Goal: Task Accomplishment & Management: Use online tool/utility

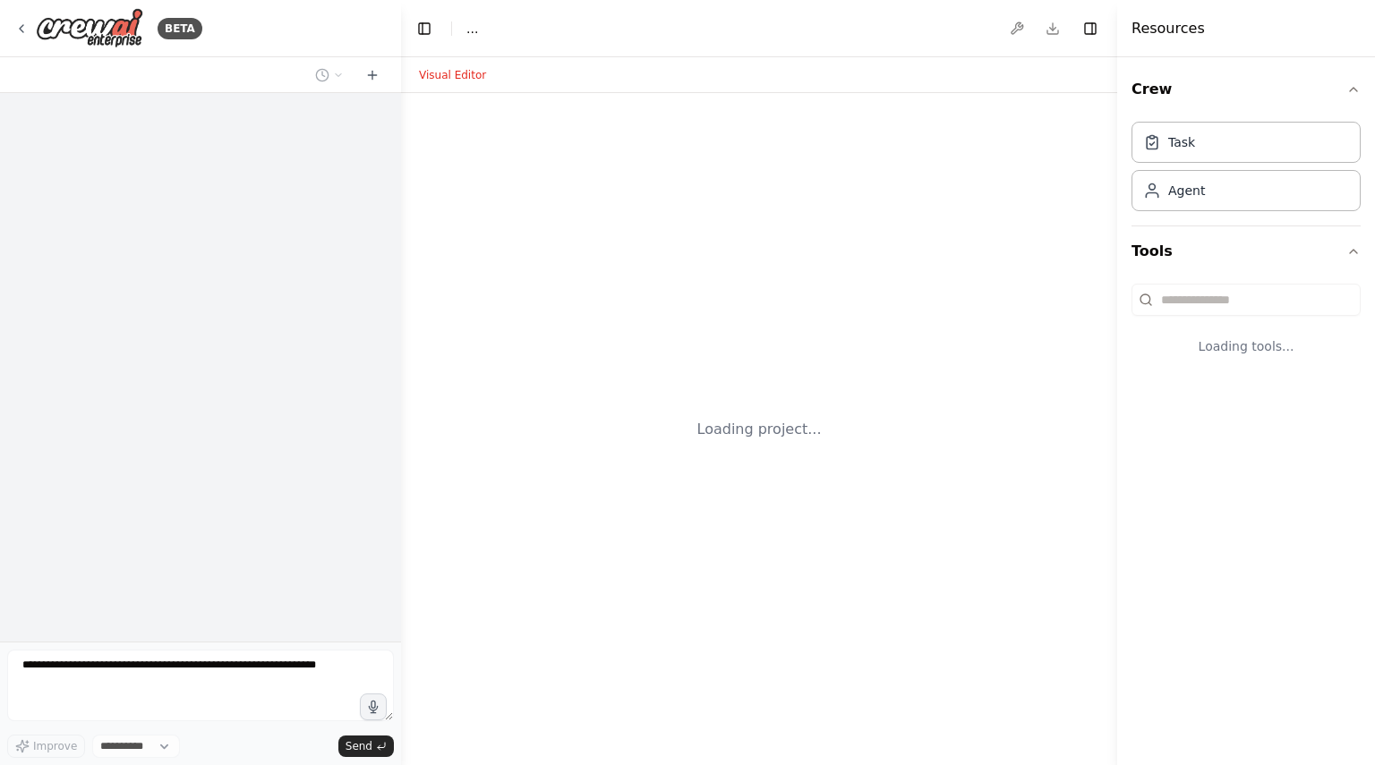
select select "****"
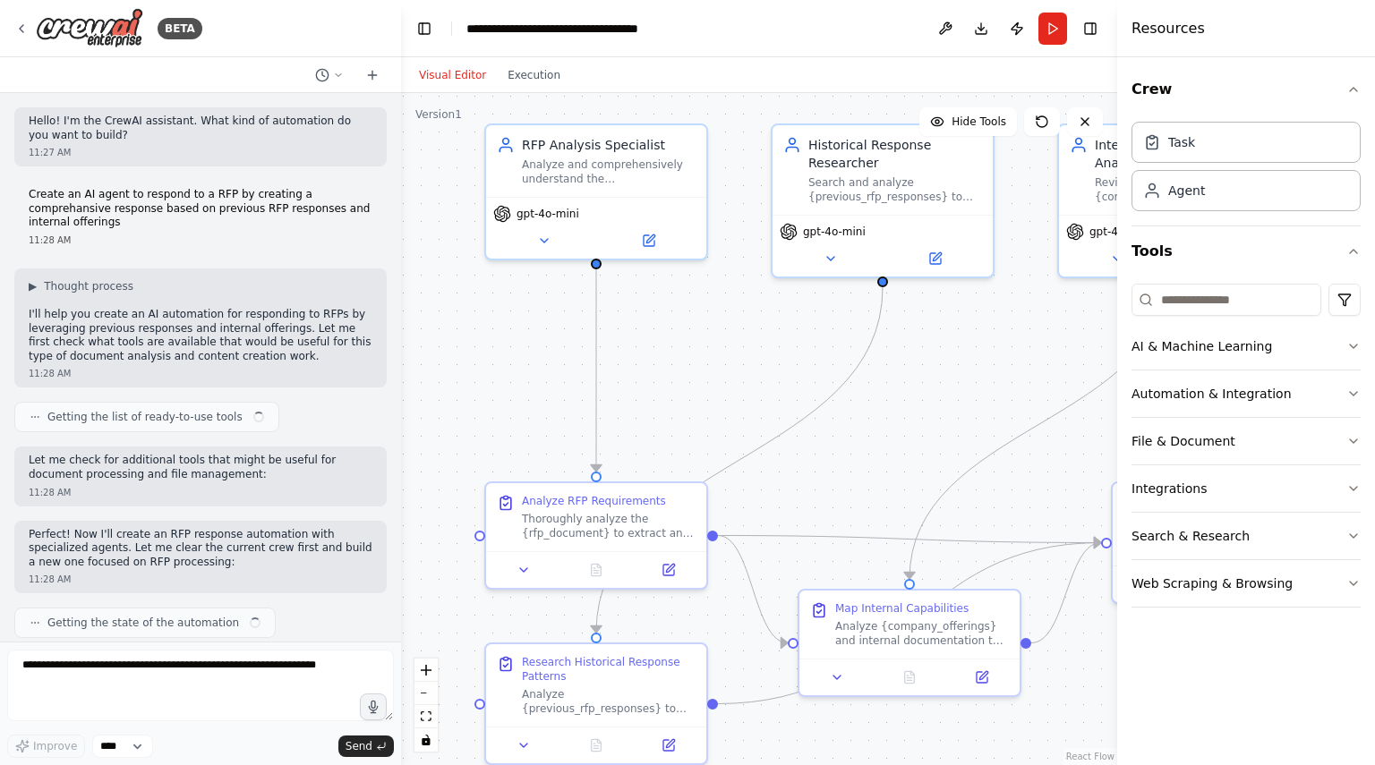
scroll to position [1942, 0]
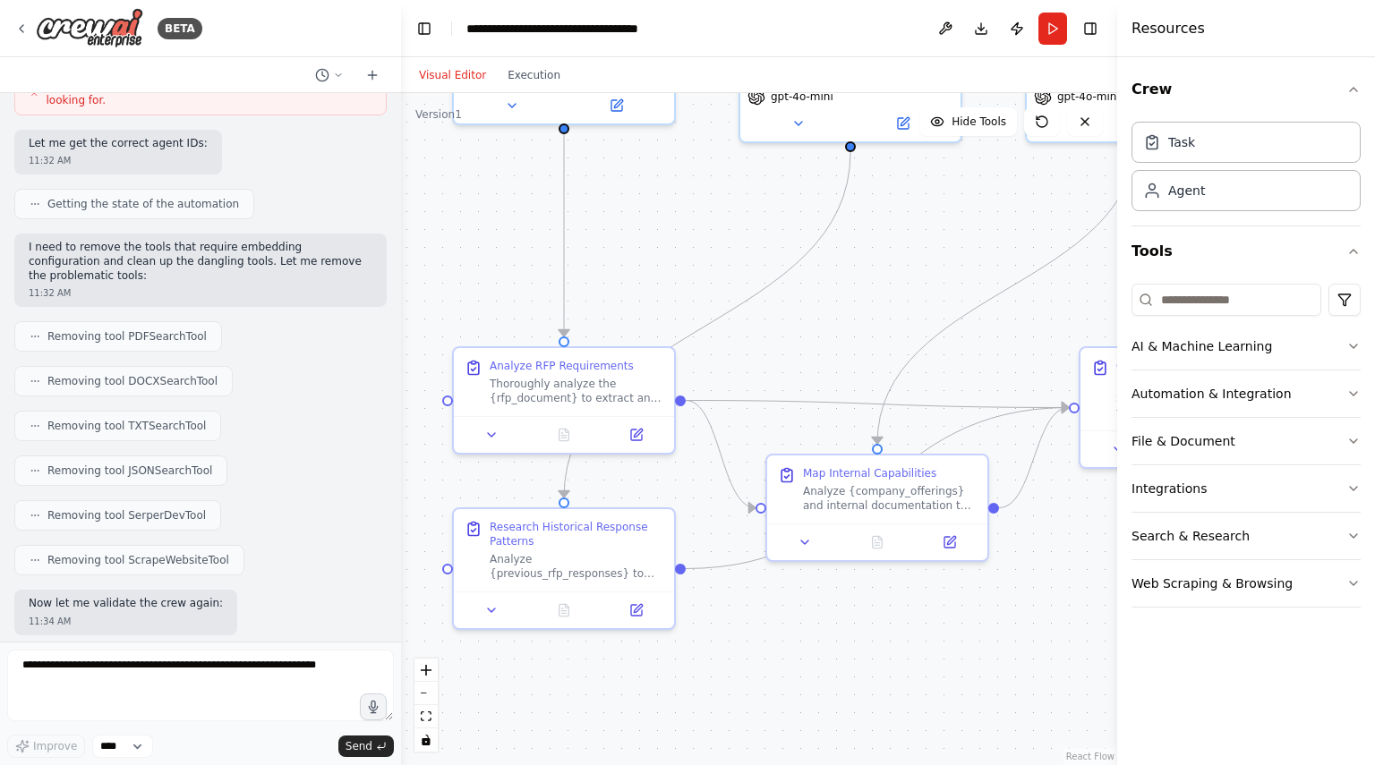
drag, startPoint x: 721, startPoint y: 416, endPoint x: 682, endPoint y: 222, distance: 198.0
click at [682, 222] on div ".deletable-edge-delete-btn { width: 20px; height: 20px; border: 0px solid #ffff…" at bounding box center [759, 429] width 716 height 672
click at [1058, 26] on button "Run" at bounding box center [1052, 29] width 29 height 32
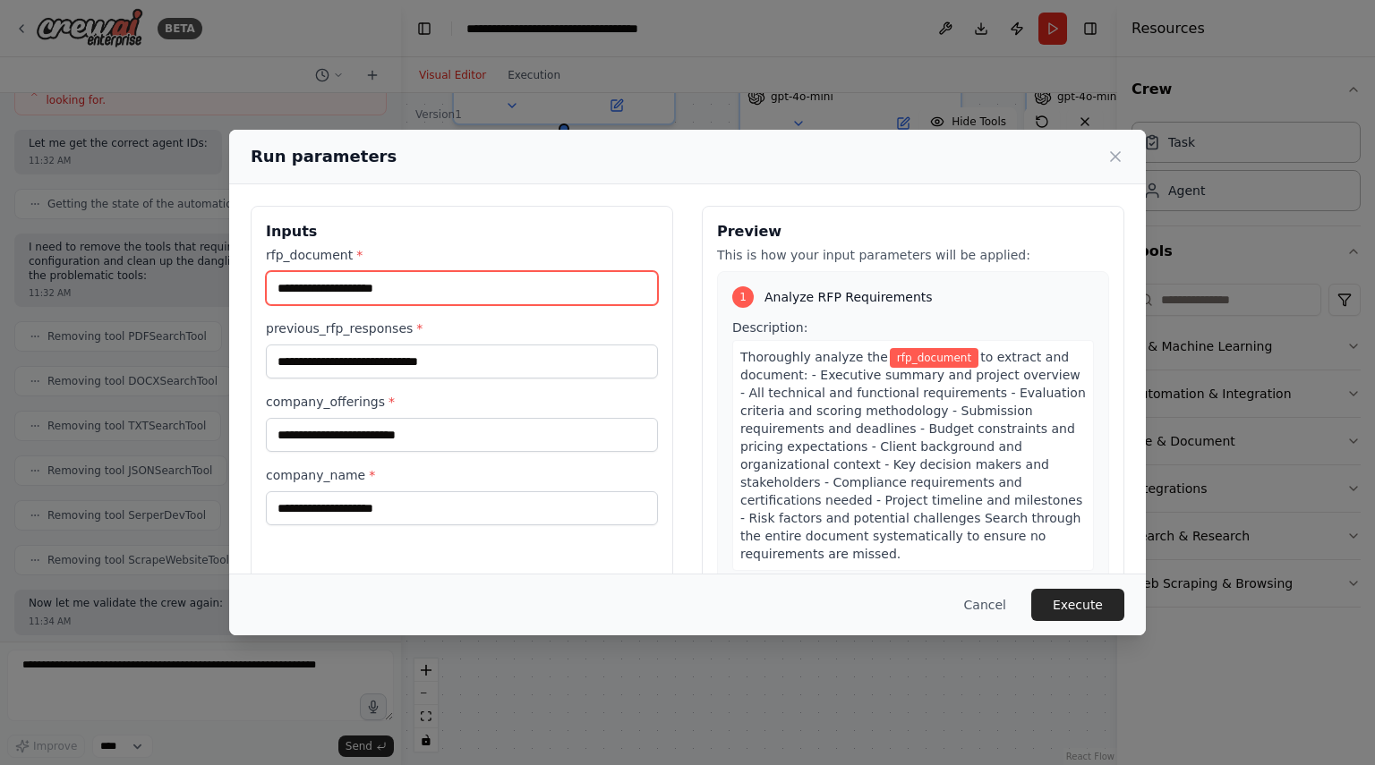
click at [522, 288] on input "rfp_document *" at bounding box center [462, 288] width 392 height 34
click at [988, 600] on button "Cancel" at bounding box center [985, 605] width 71 height 32
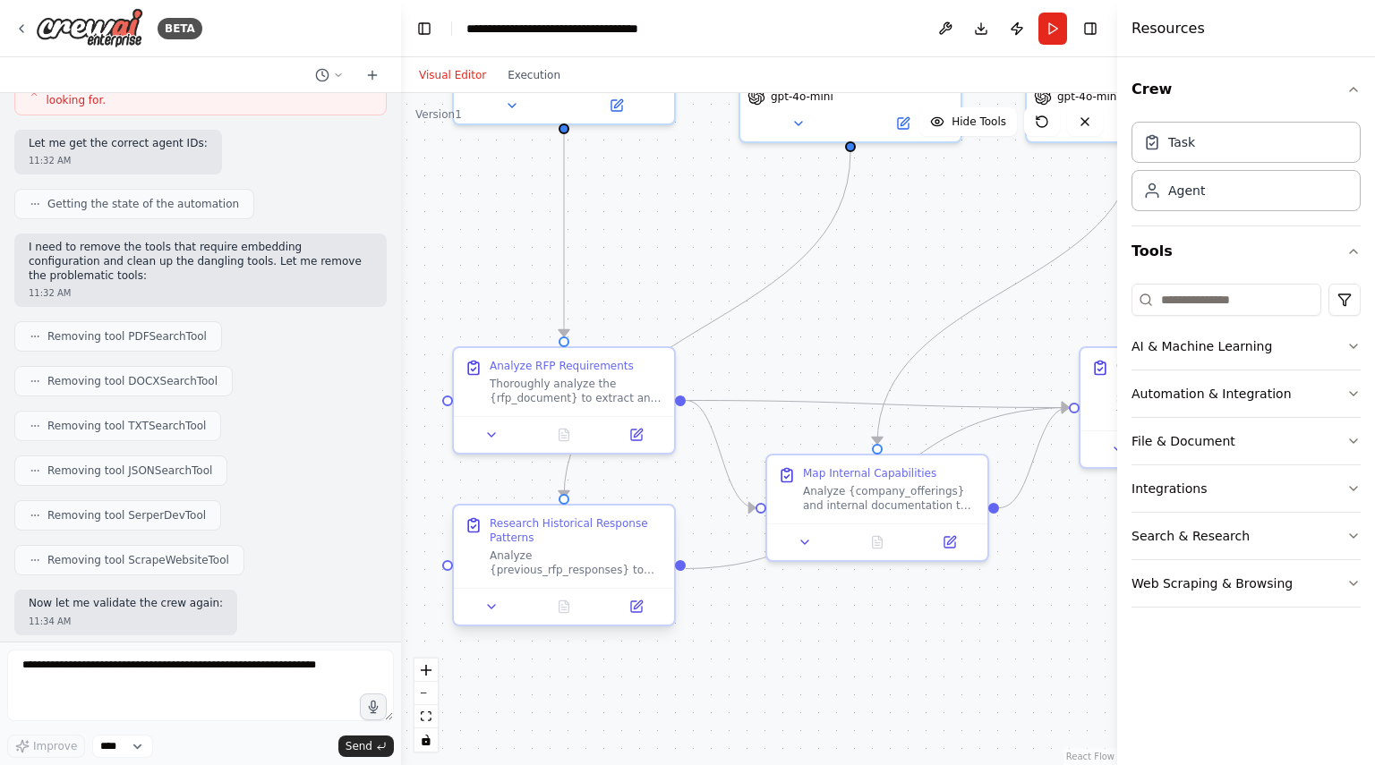
click at [627, 560] on div "Analyze {previous_rfp_responses} to identify valuable insights and reusable con…" at bounding box center [577, 563] width 174 height 29
click at [518, 580] on div "Research Historical Response Patterns Analyze {previous_rfp_responses} to ident…" at bounding box center [564, 547] width 220 height 82
click at [636, 611] on icon at bounding box center [636, 607] width 11 height 11
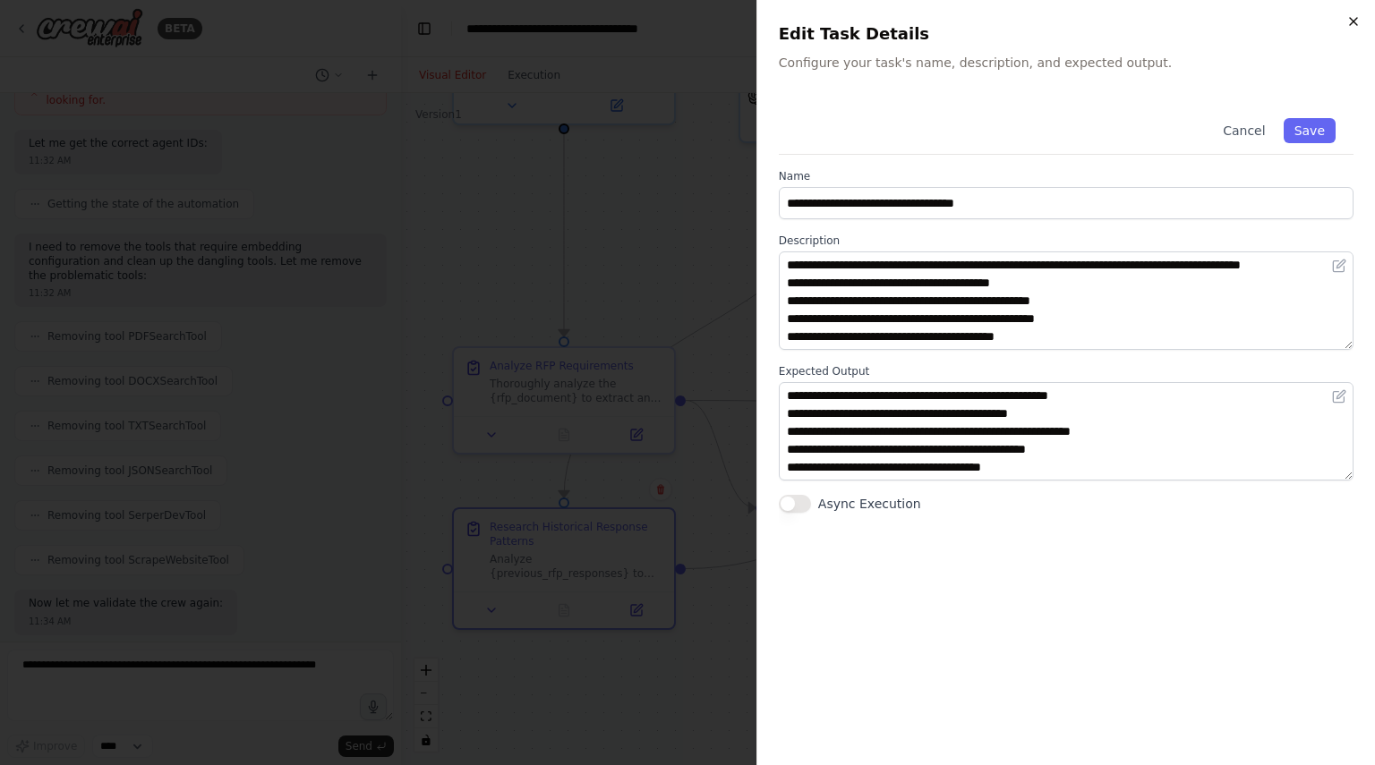
click at [1354, 21] on icon "button" at bounding box center [1353, 21] width 7 height 7
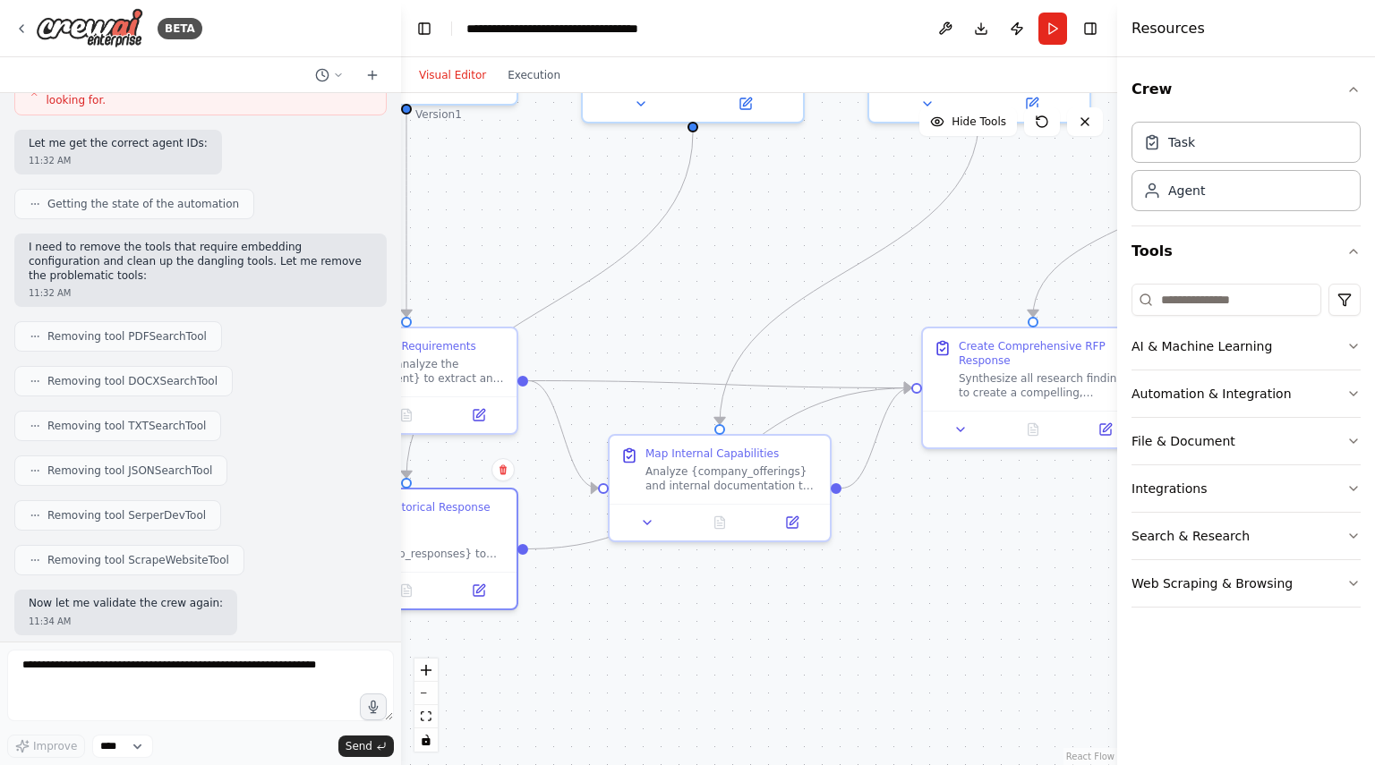
drag, startPoint x: 835, startPoint y: 342, endPoint x: 666, endPoint y: 322, distance: 170.3
click at [666, 322] on div ".deletable-edge-delete-btn { width: 20px; height: 20px; border: 0px solid #ffff…" at bounding box center [759, 429] width 716 height 672
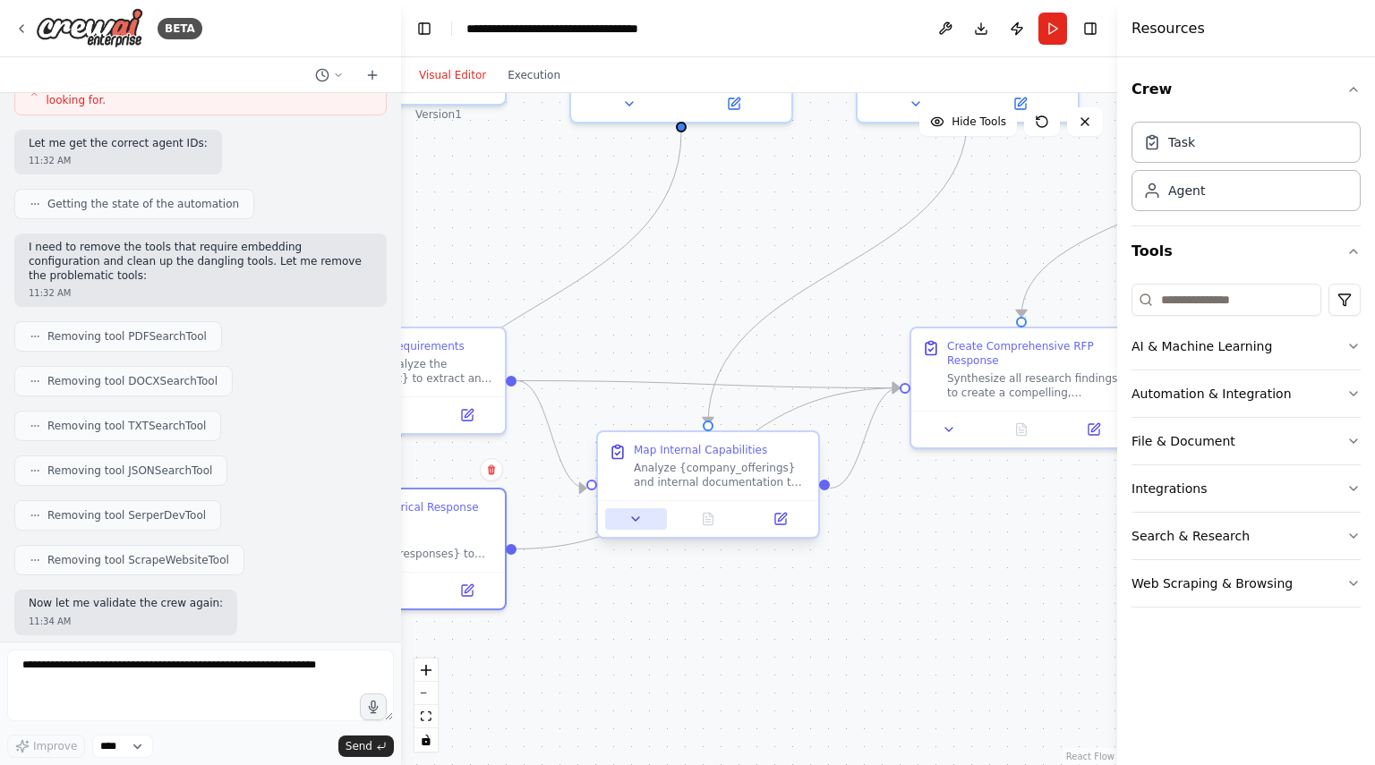
click at [636, 522] on icon at bounding box center [635, 519] width 14 height 14
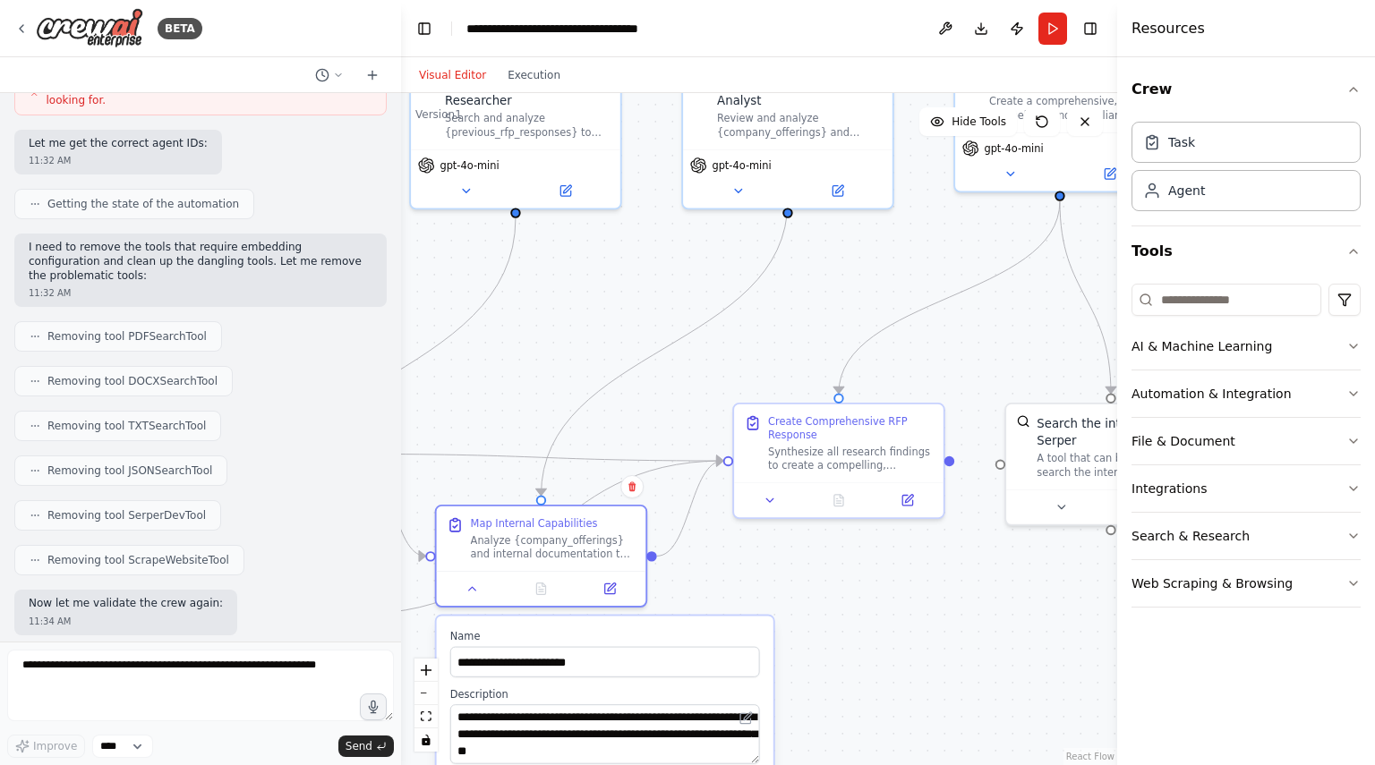
drag, startPoint x: 970, startPoint y: 488, endPoint x: 803, endPoint y: 549, distance: 178.1
click at [803, 549] on div ".deletable-edge-delete-btn { width: 20px; height: 20px; border: 0px solid #ffff…" at bounding box center [759, 429] width 716 height 672
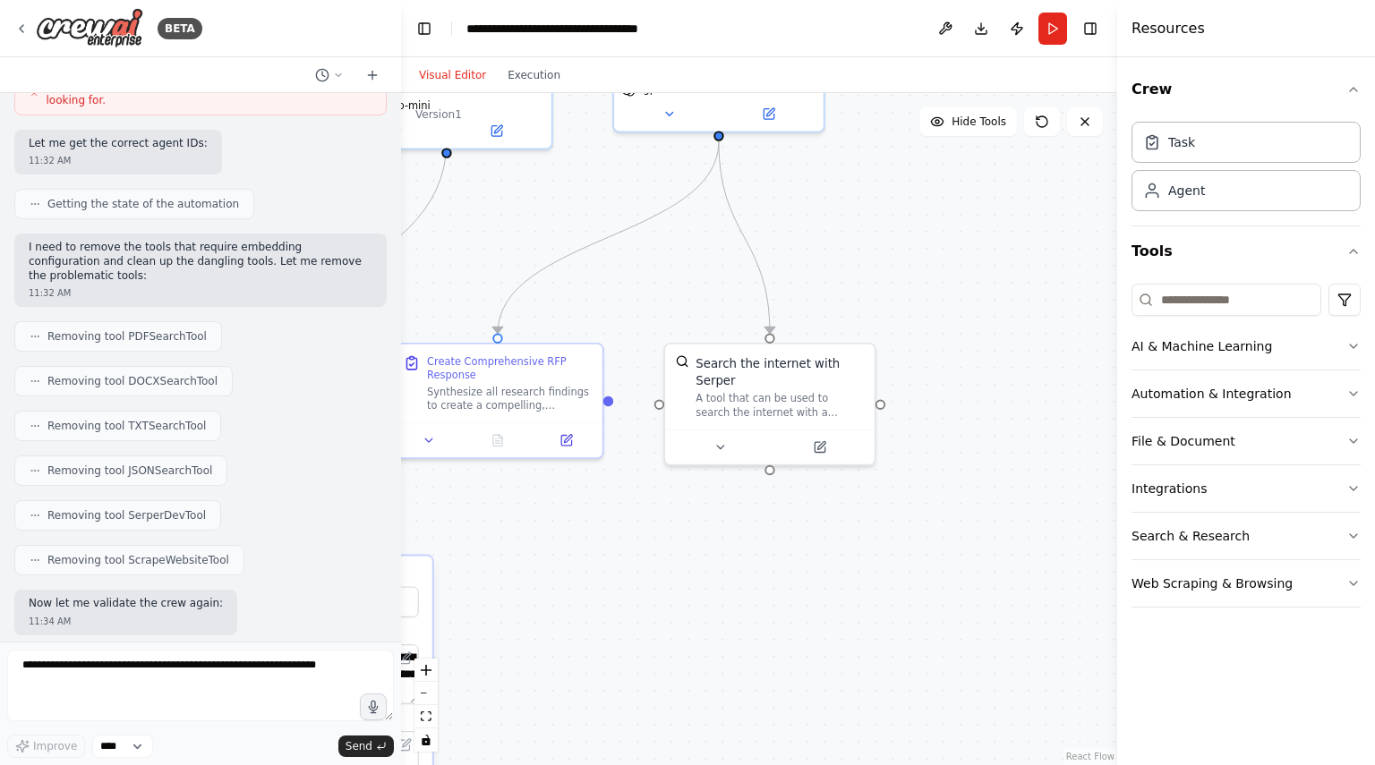
drag, startPoint x: 930, startPoint y: 602, endPoint x: 589, endPoint y: 542, distance: 346.3
click at [589, 542] on div ".deletable-edge-delete-btn { width: 20px; height: 20px; border: 0px solid #ffff…" at bounding box center [759, 429] width 716 height 672
click at [721, 442] on icon at bounding box center [720, 444] width 7 height 4
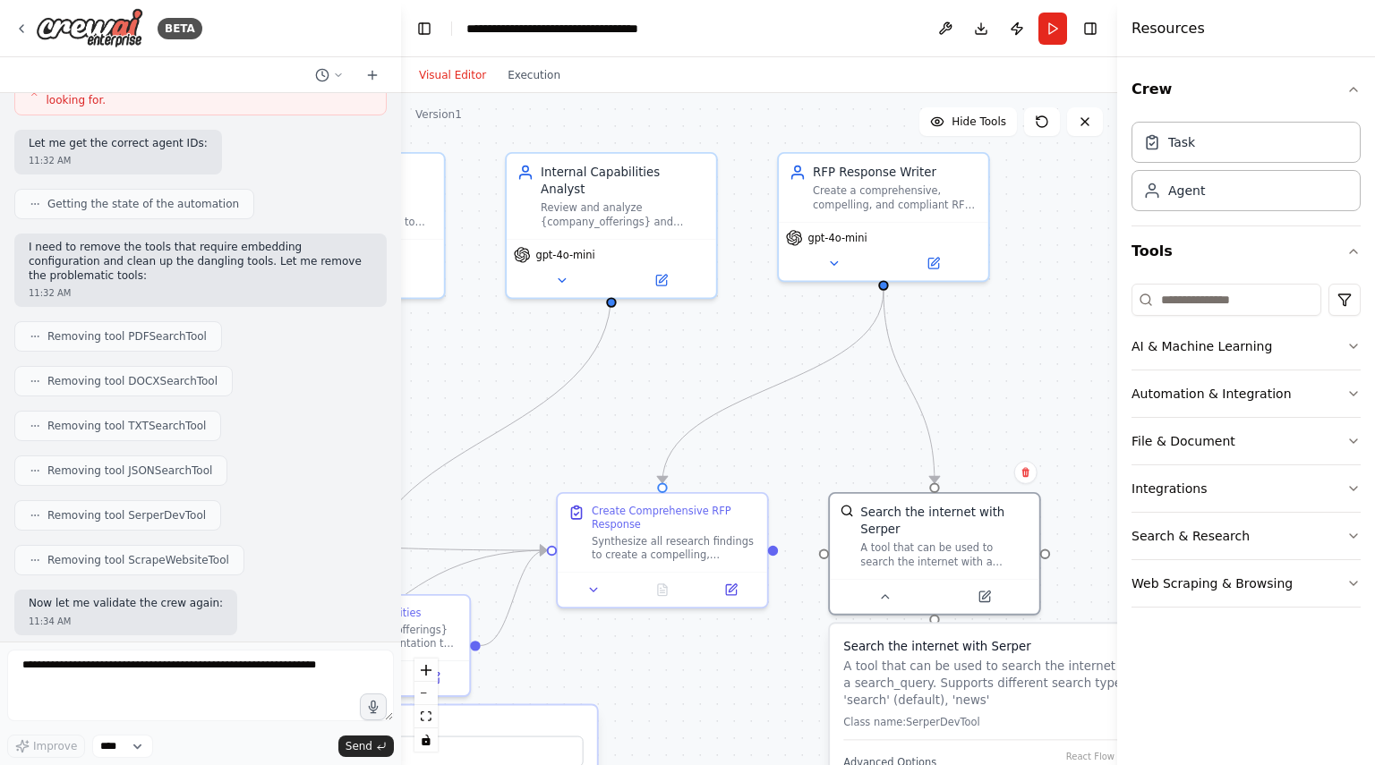
drag, startPoint x: 893, startPoint y: 285, endPoint x: 1058, endPoint y: 434, distance: 222.4
click at [1058, 434] on div ".deletable-edge-delete-btn { width: 20px; height: 20px; border: 0px solid #ffff…" at bounding box center [759, 429] width 716 height 672
click at [593, 592] on icon at bounding box center [593, 586] width 13 height 13
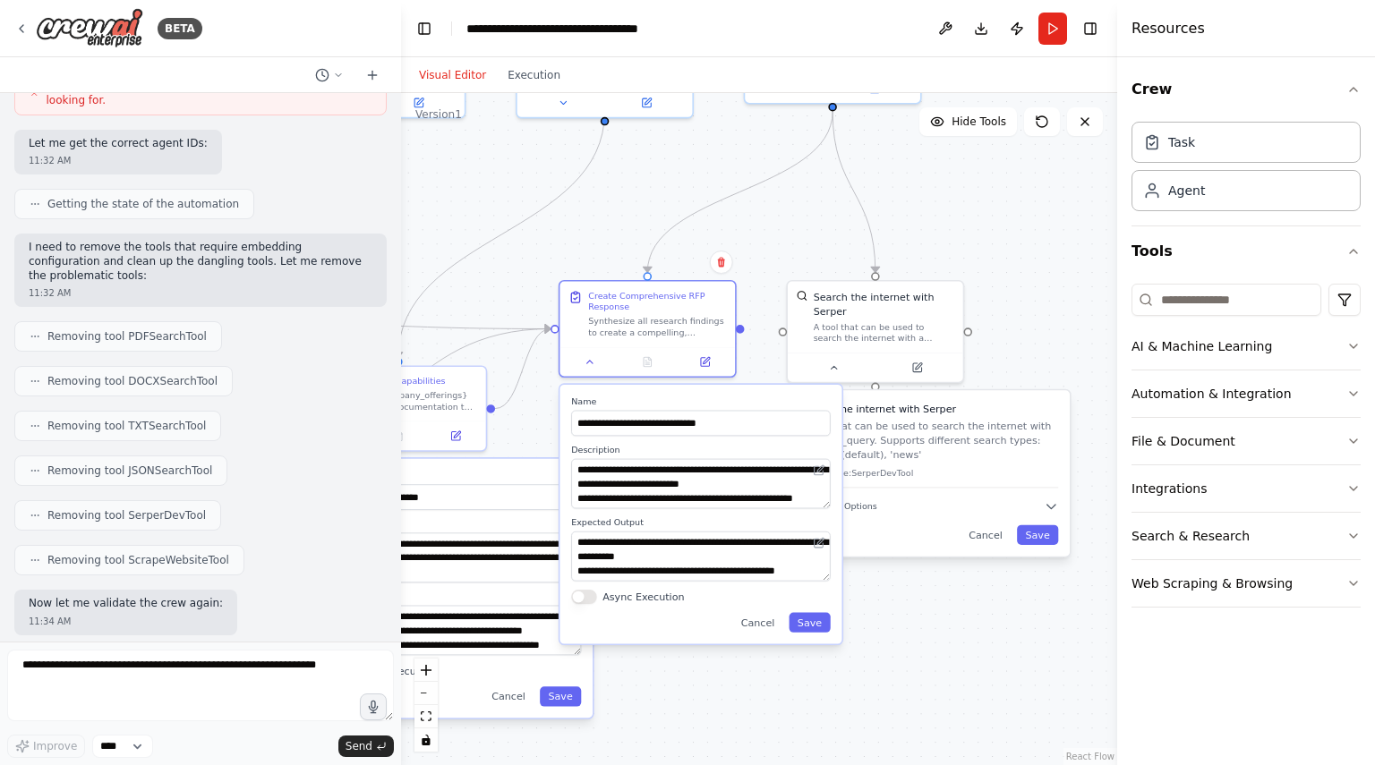
drag, startPoint x: 631, startPoint y: 474, endPoint x: 627, endPoint y: 245, distance: 229.2
click at [627, 245] on div ".deletable-edge-delete-btn { width: 20px; height: 20px; border: 0px solid #ffff…" at bounding box center [759, 429] width 716 height 672
click at [621, 441] on div "**********" at bounding box center [700, 514] width 282 height 260
click at [84, 329] on span "Removing tool PDFSearchTool" at bounding box center [126, 336] width 159 height 14
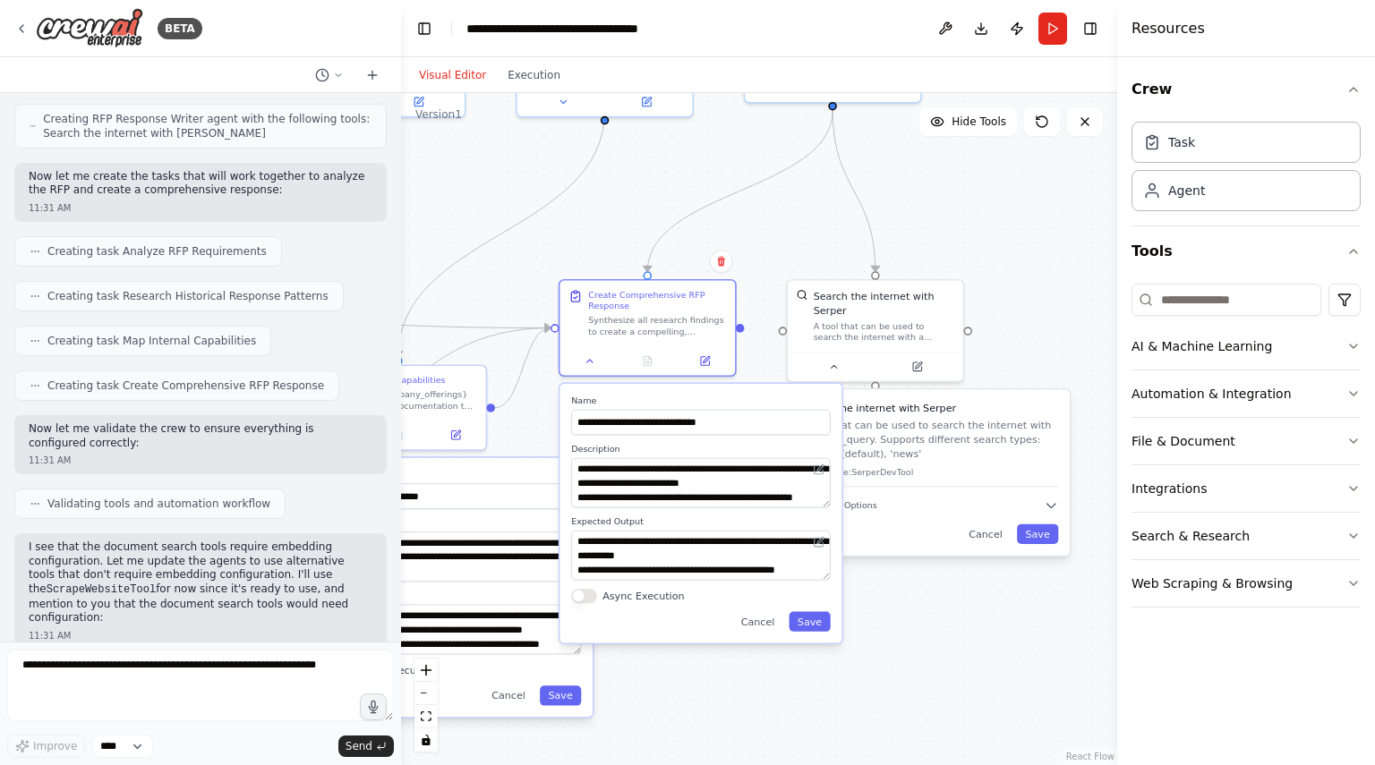
scroll to position [1345, 0]
click at [121, 247] on span "Creating task Analyze RFP Requirements" at bounding box center [156, 254] width 219 height 14
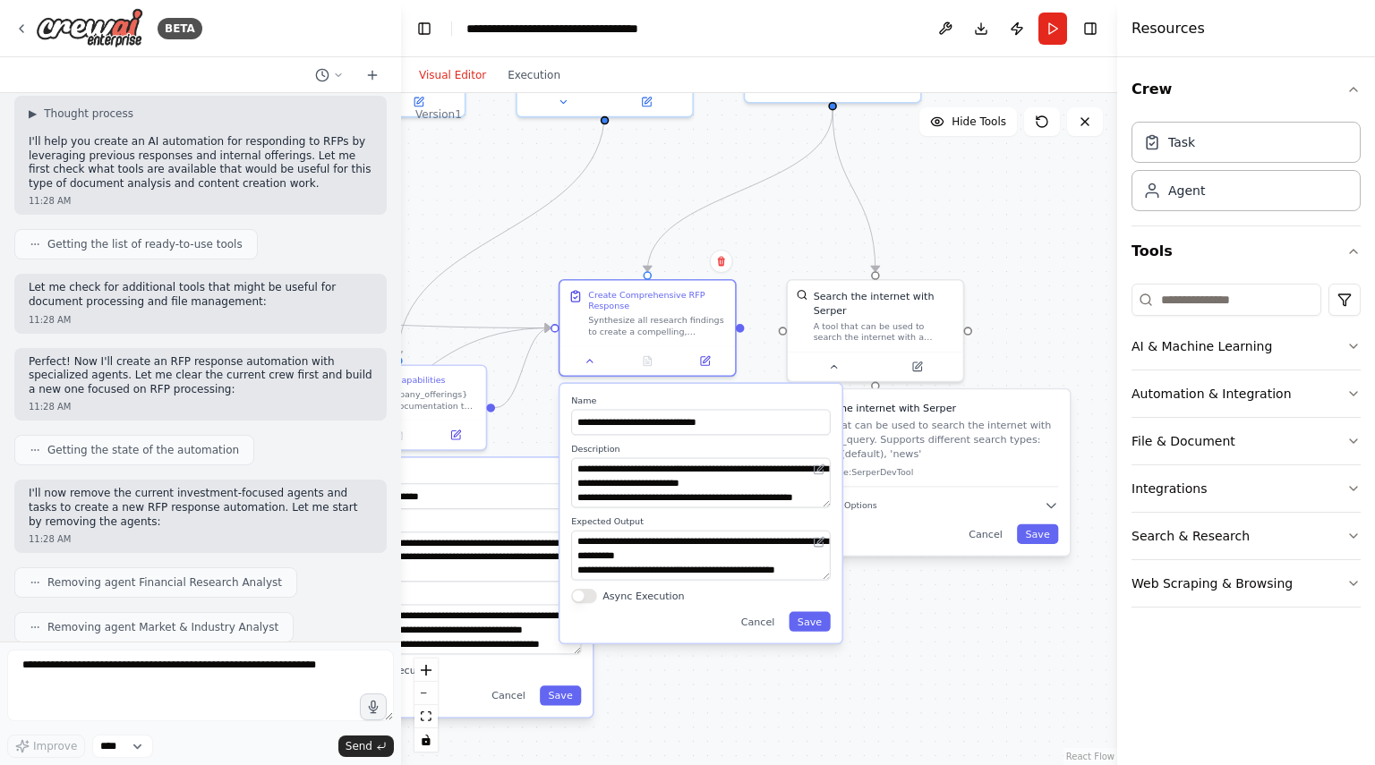
scroll to position [172, 0]
click at [456, 72] on button "Visual Editor" at bounding box center [452, 74] width 89 height 21
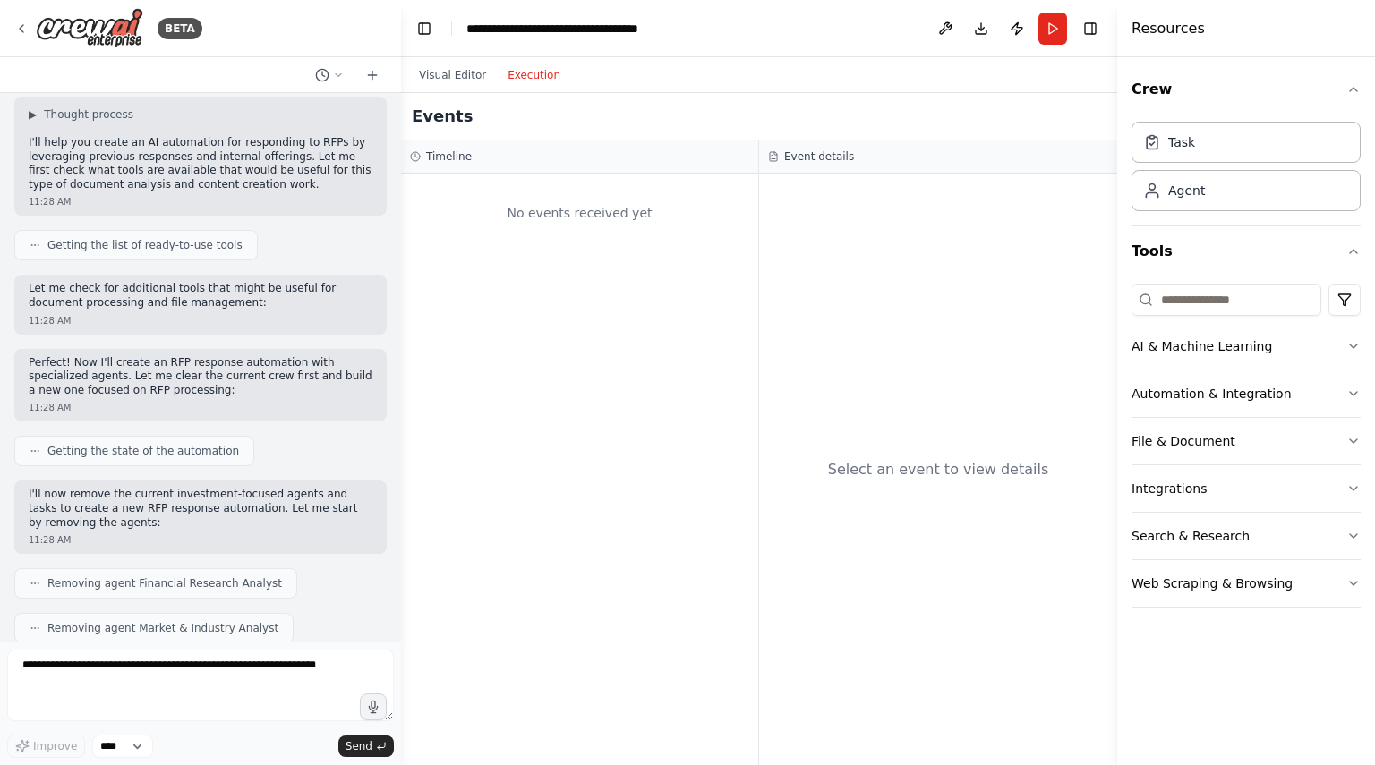
click at [543, 68] on button "Execution" at bounding box center [534, 74] width 74 height 21
click at [1052, 30] on button "Run" at bounding box center [1052, 29] width 29 height 32
click at [1052, 30] on header "**********" at bounding box center [759, 28] width 716 height 57
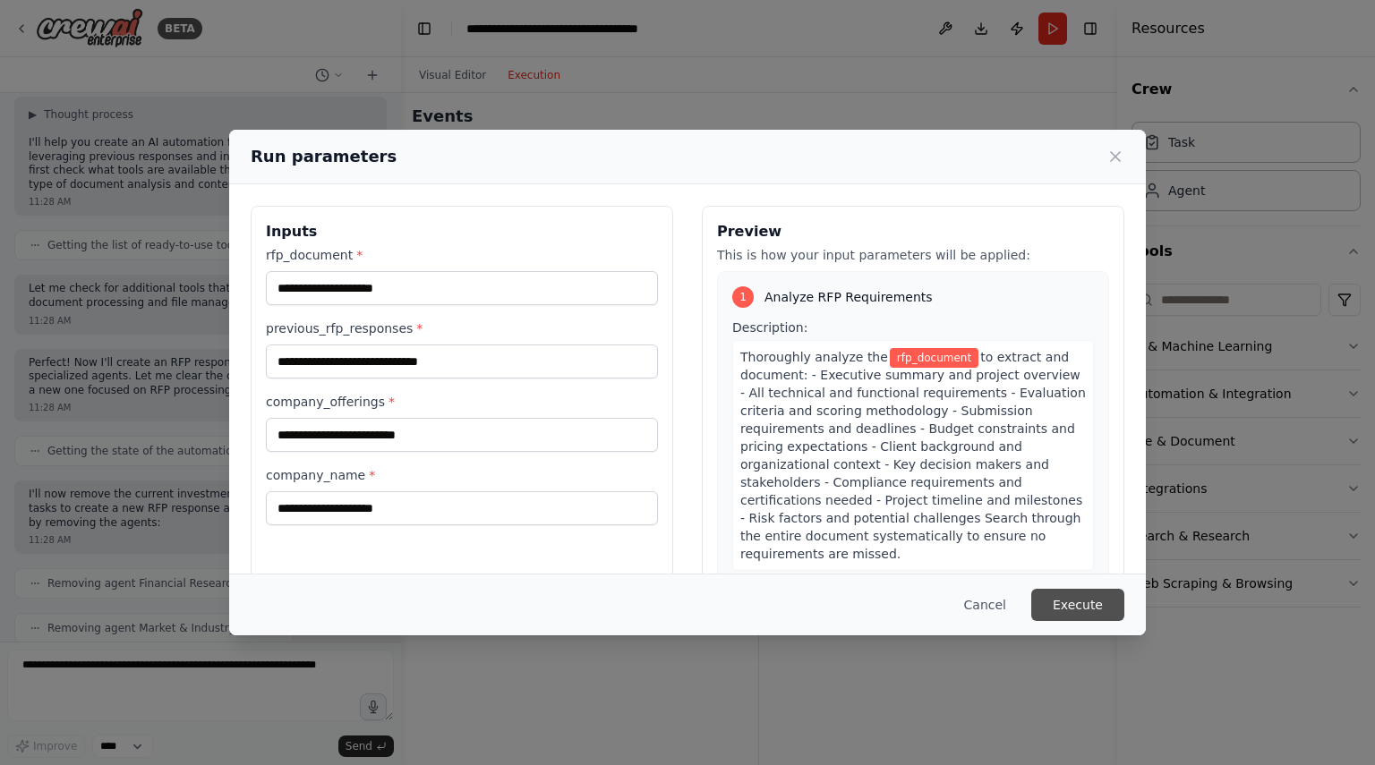
click at [1079, 593] on button "Execute" at bounding box center [1077, 605] width 93 height 32
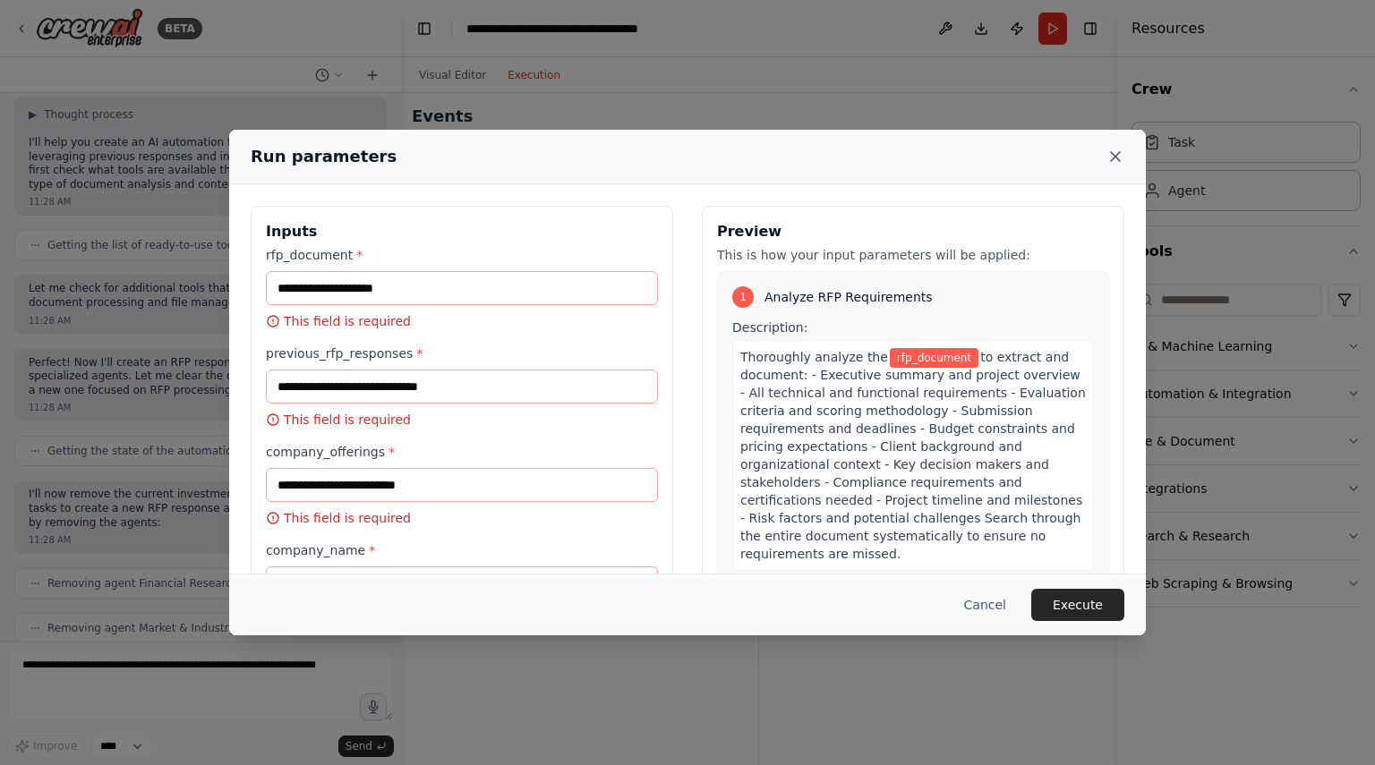
click at [1119, 158] on icon at bounding box center [1115, 157] width 18 height 18
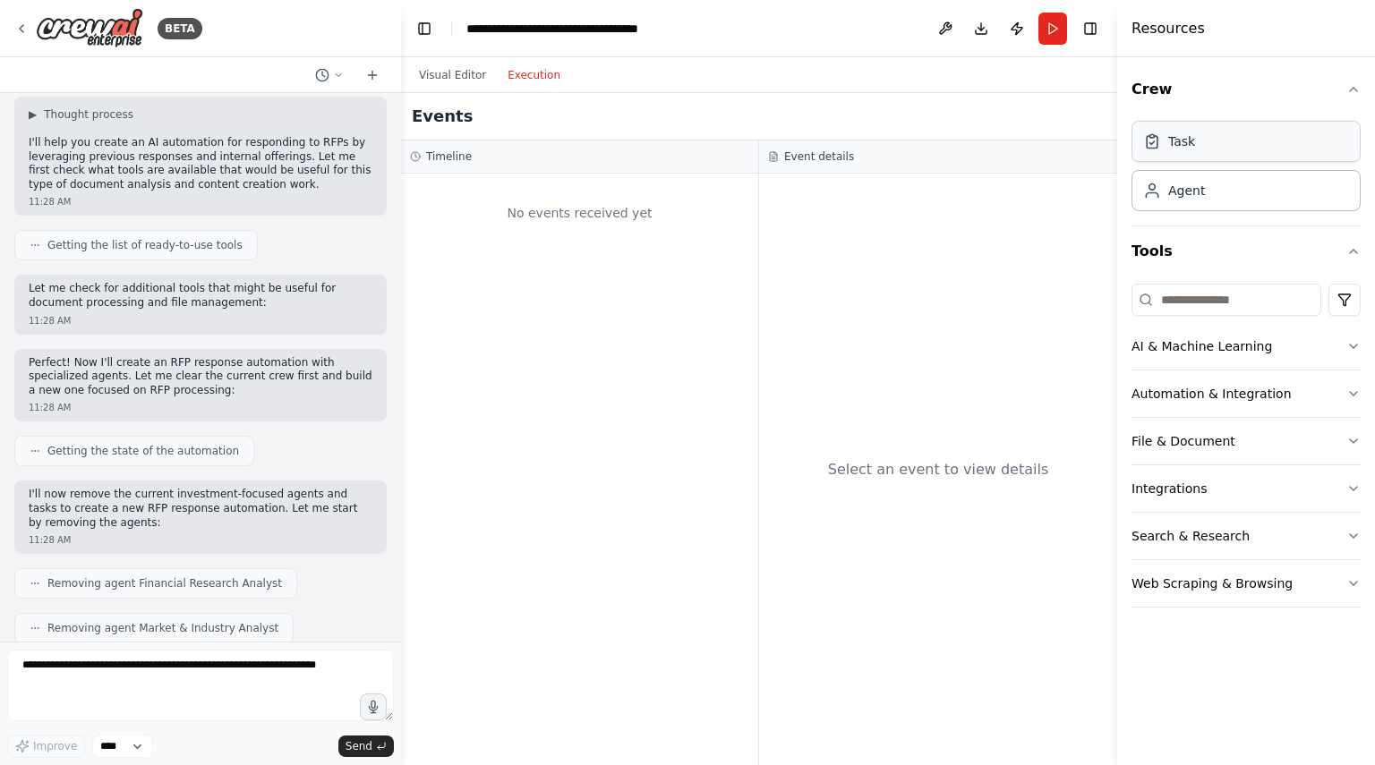
click at [1239, 157] on div "Task" at bounding box center [1245, 141] width 229 height 41
click at [1194, 194] on div "Agent" at bounding box center [1186, 190] width 37 height 18
click at [73, 664] on textarea at bounding box center [200, 686] width 387 height 72
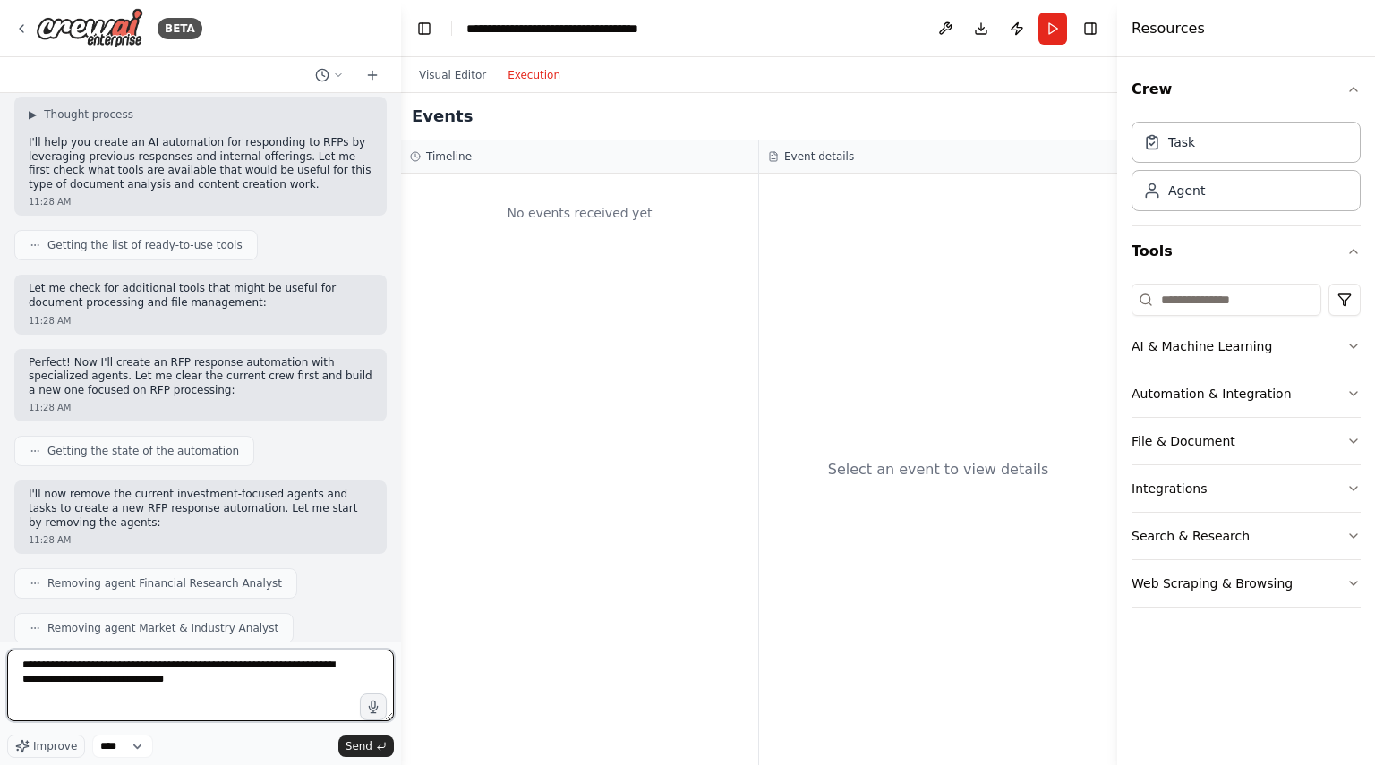
type textarea "**********"
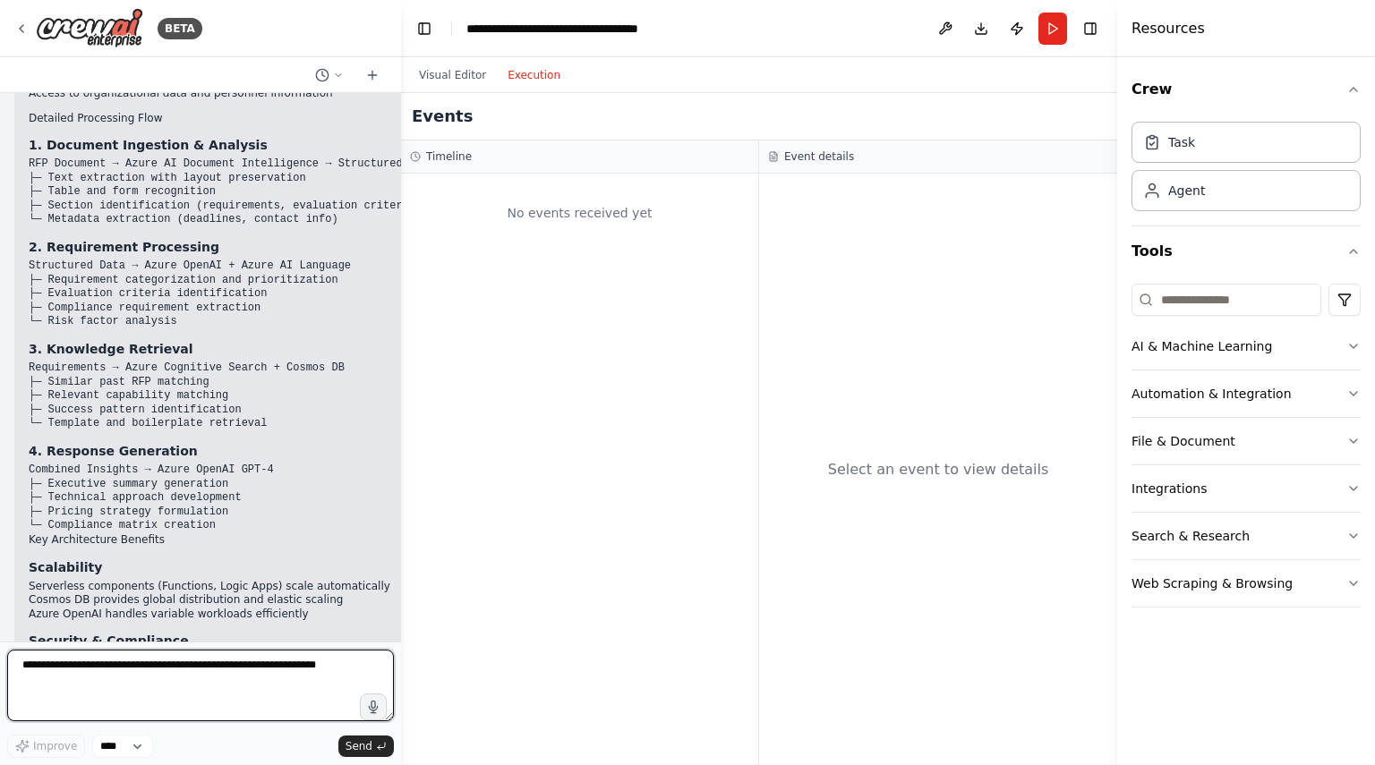
scroll to position [3551, 0]
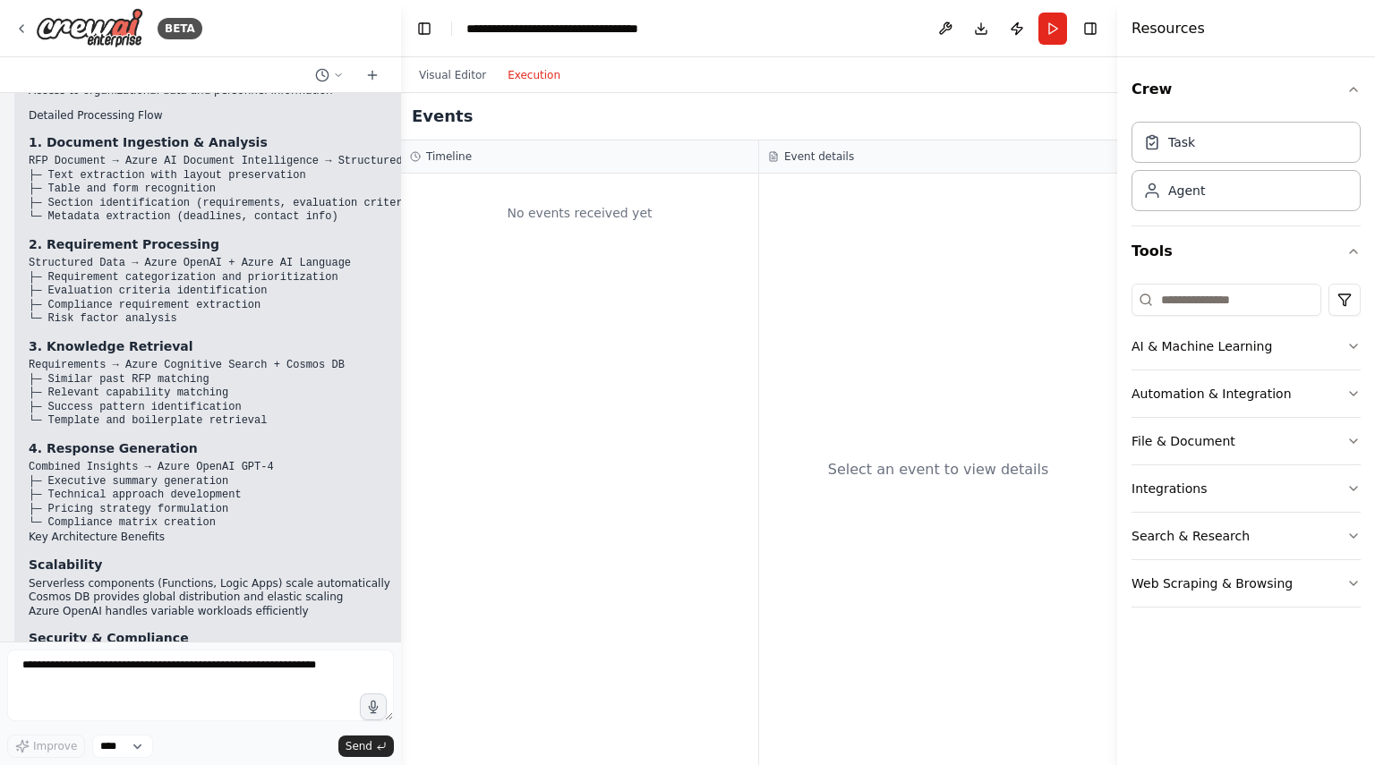
click at [255, 257] on pre "Structured Data → Azure OpenAI + Azure AI Language ├─ Requirement categorizatio…" at bounding box center [232, 292] width 406 height 70
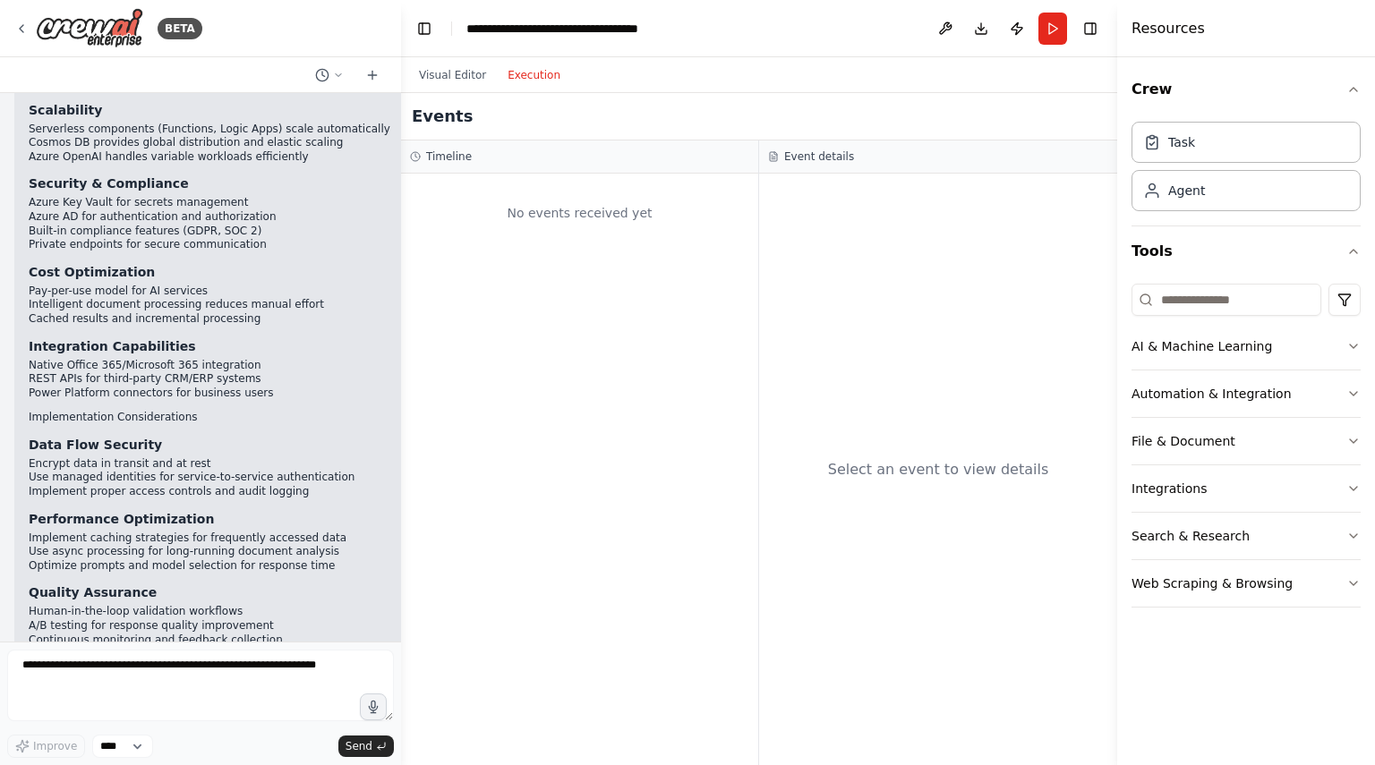
scroll to position [4059, 0]
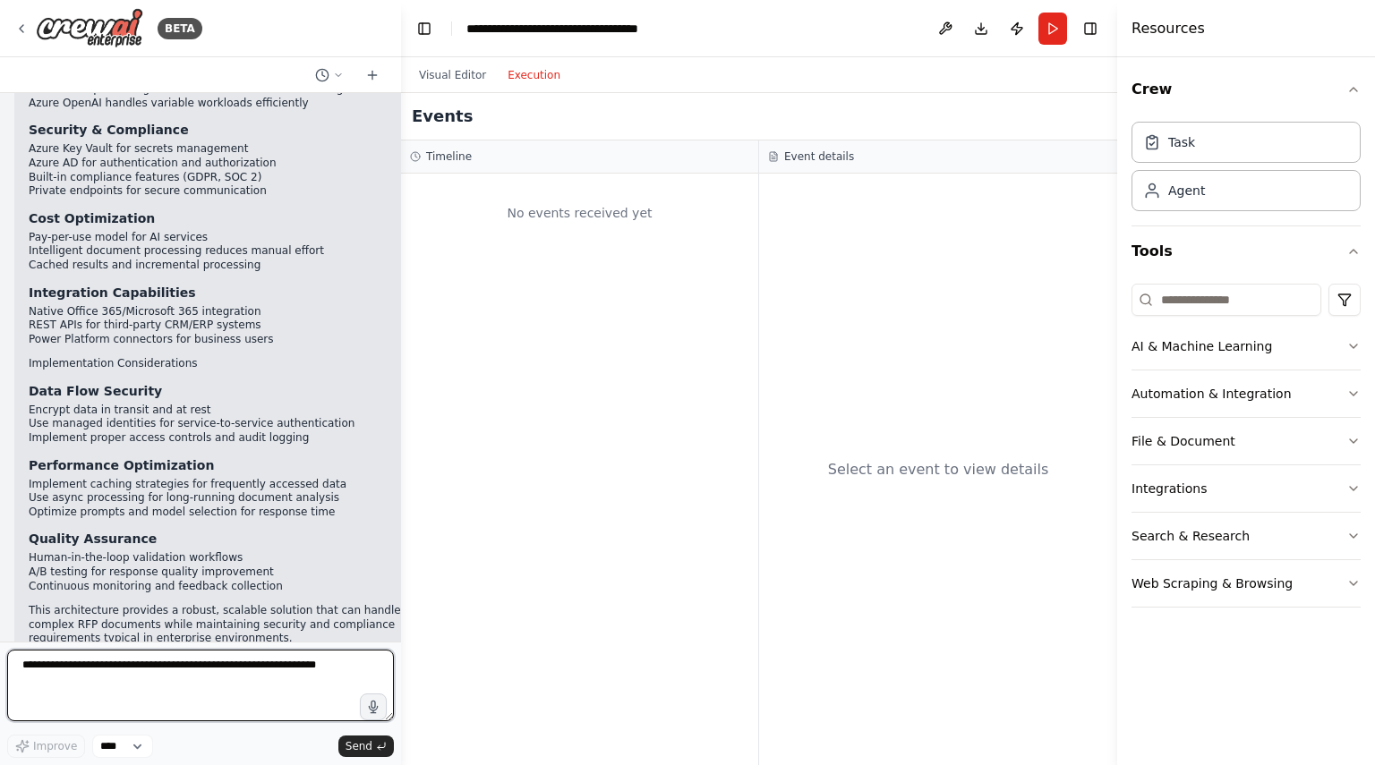
click at [64, 682] on textarea at bounding box center [200, 686] width 387 height 72
type textarea "**********"
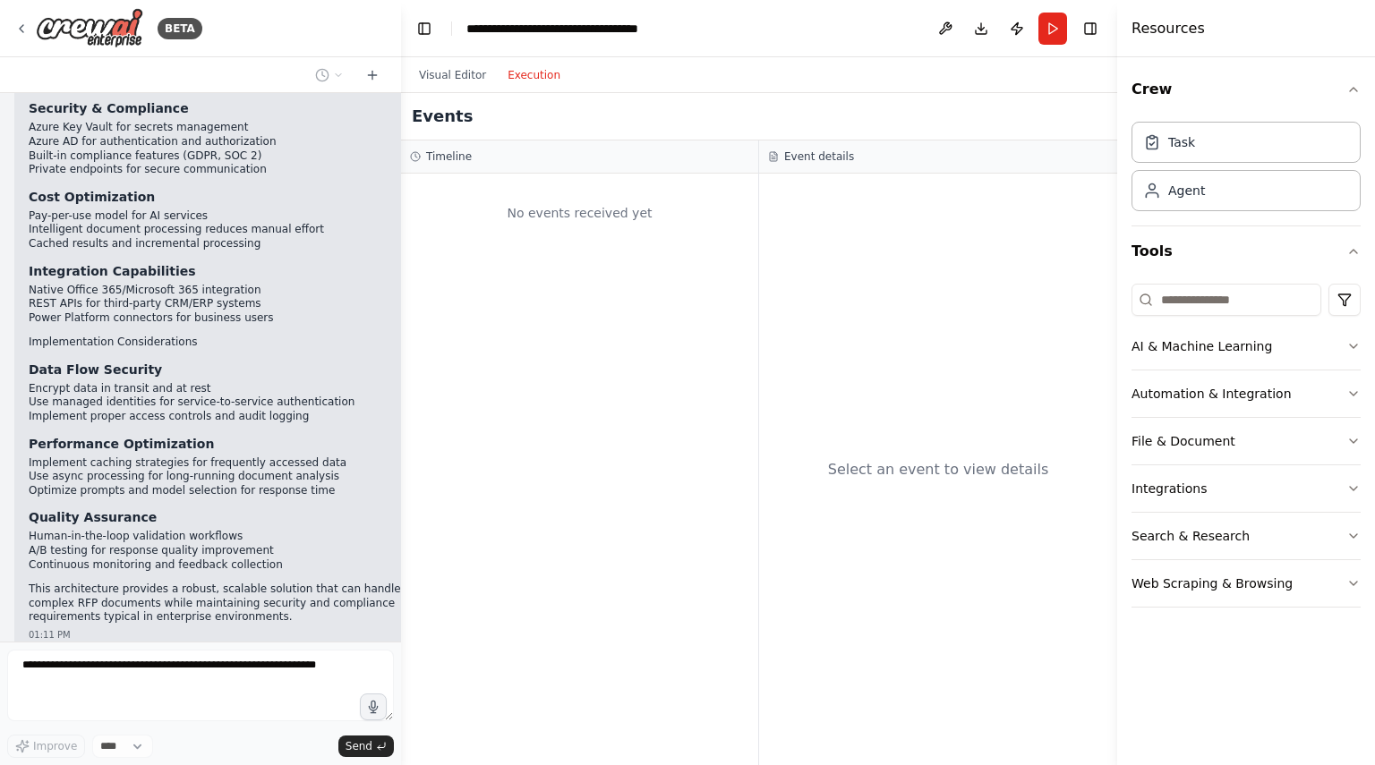
scroll to position [4166, 0]
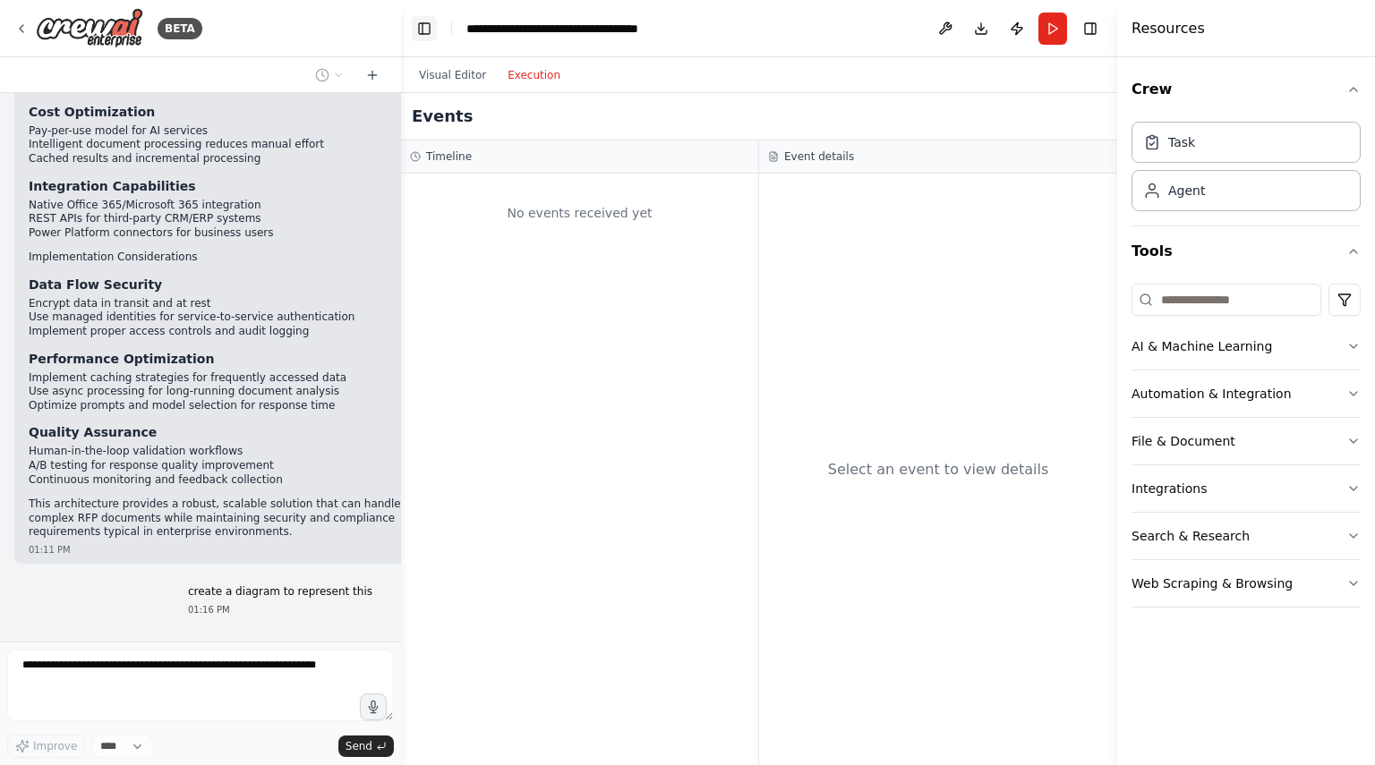
click at [422, 30] on button "Toggle Left Sidebar" at bounding box center [424, 28] width 25 height 25
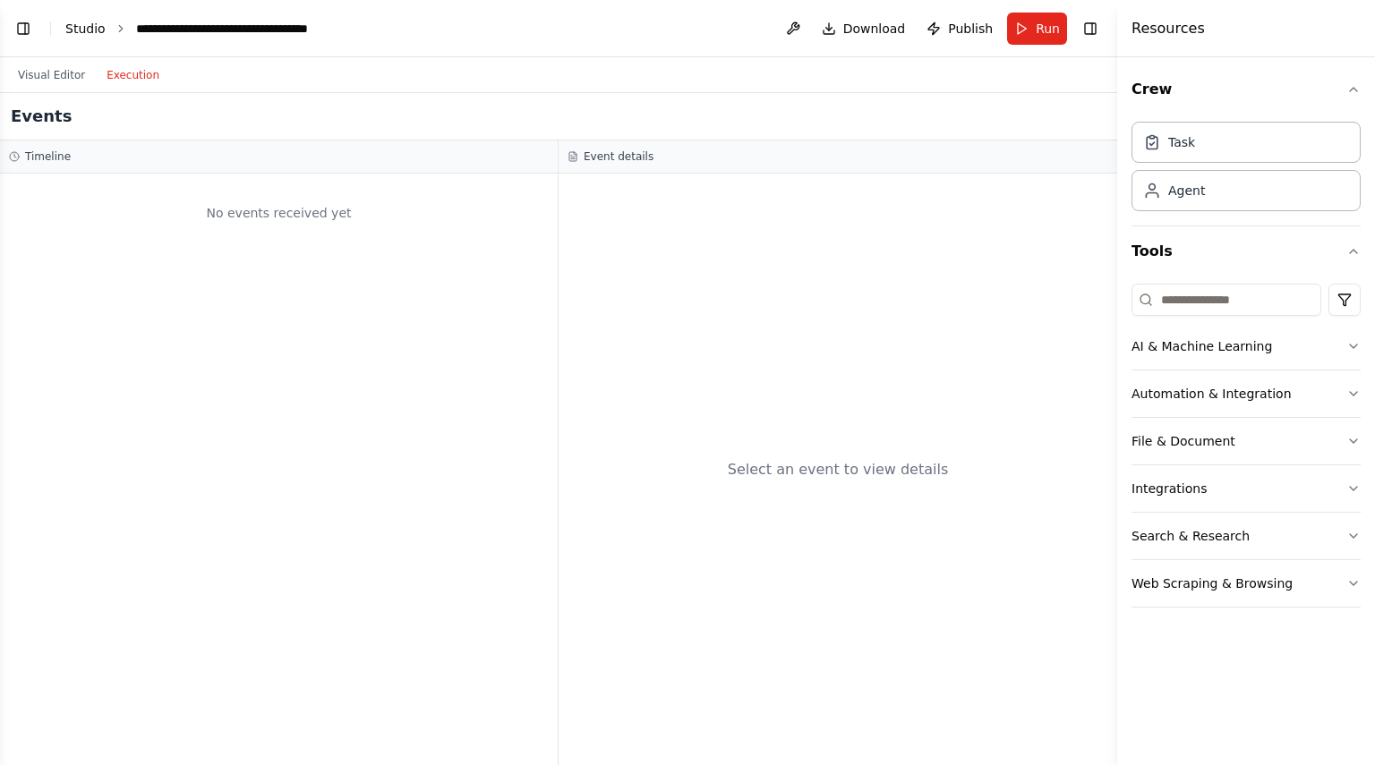
click at [82, 24] on link "Studio" at bounding box center [85, 28] width 40 height 14
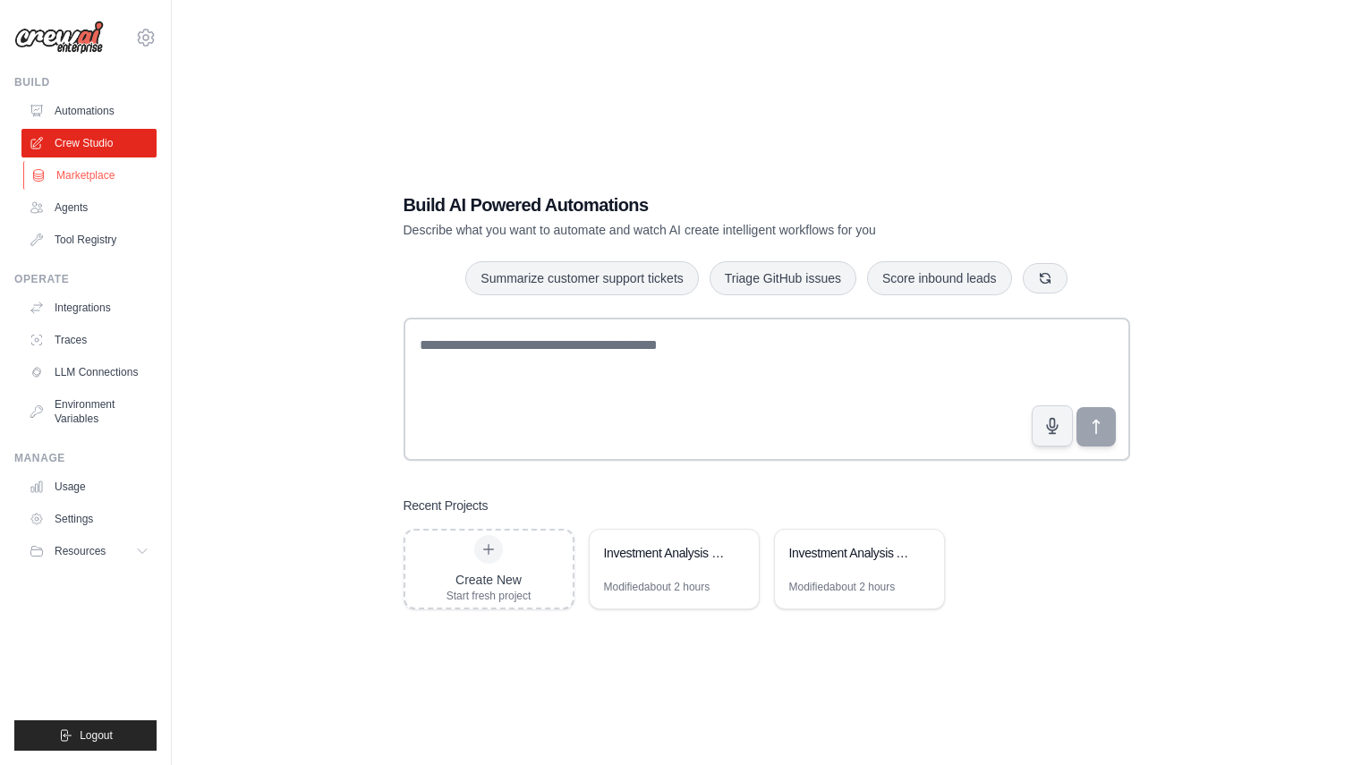
click at [91, 166] on link "Marketplace" at bounding box center [90, 175] width 135 height 29
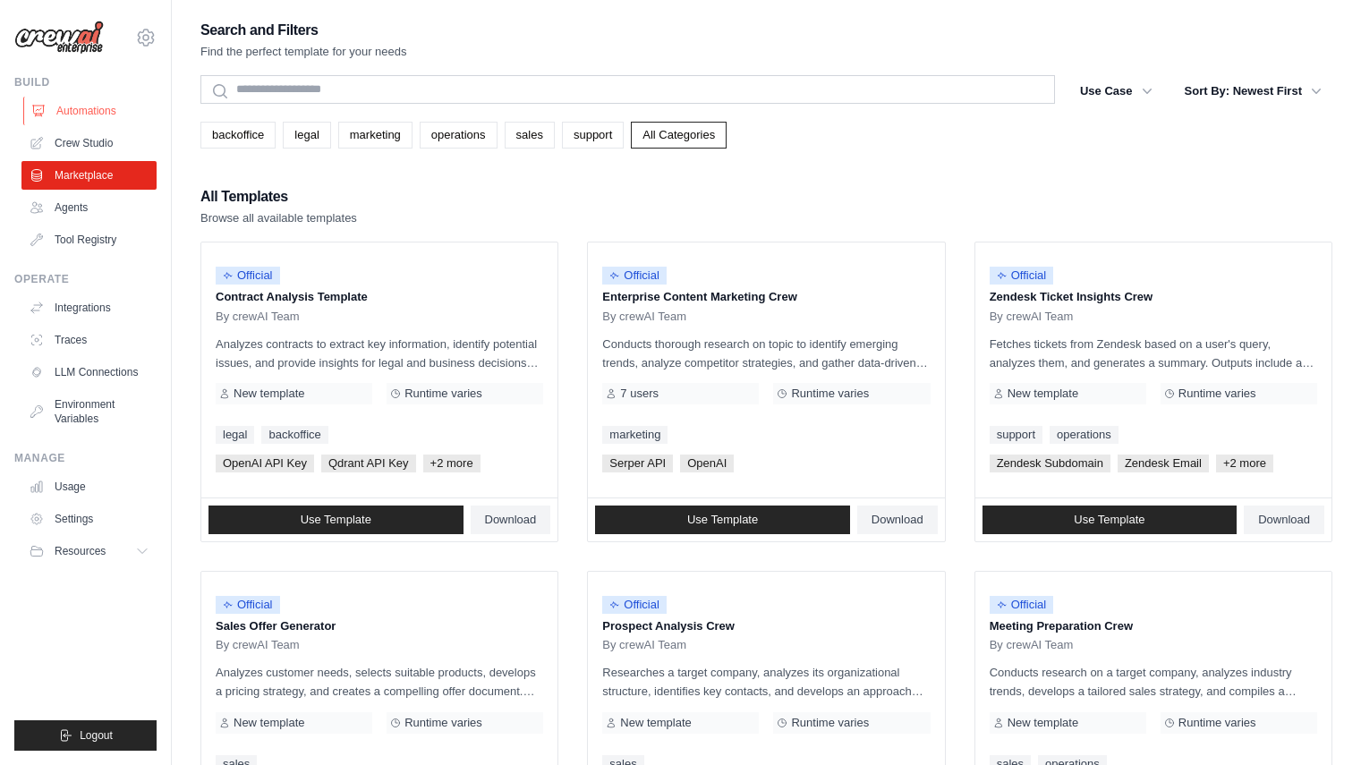
click at [96, 115] on link "Automations" at bounding box center [90, 111] width 135 height 29
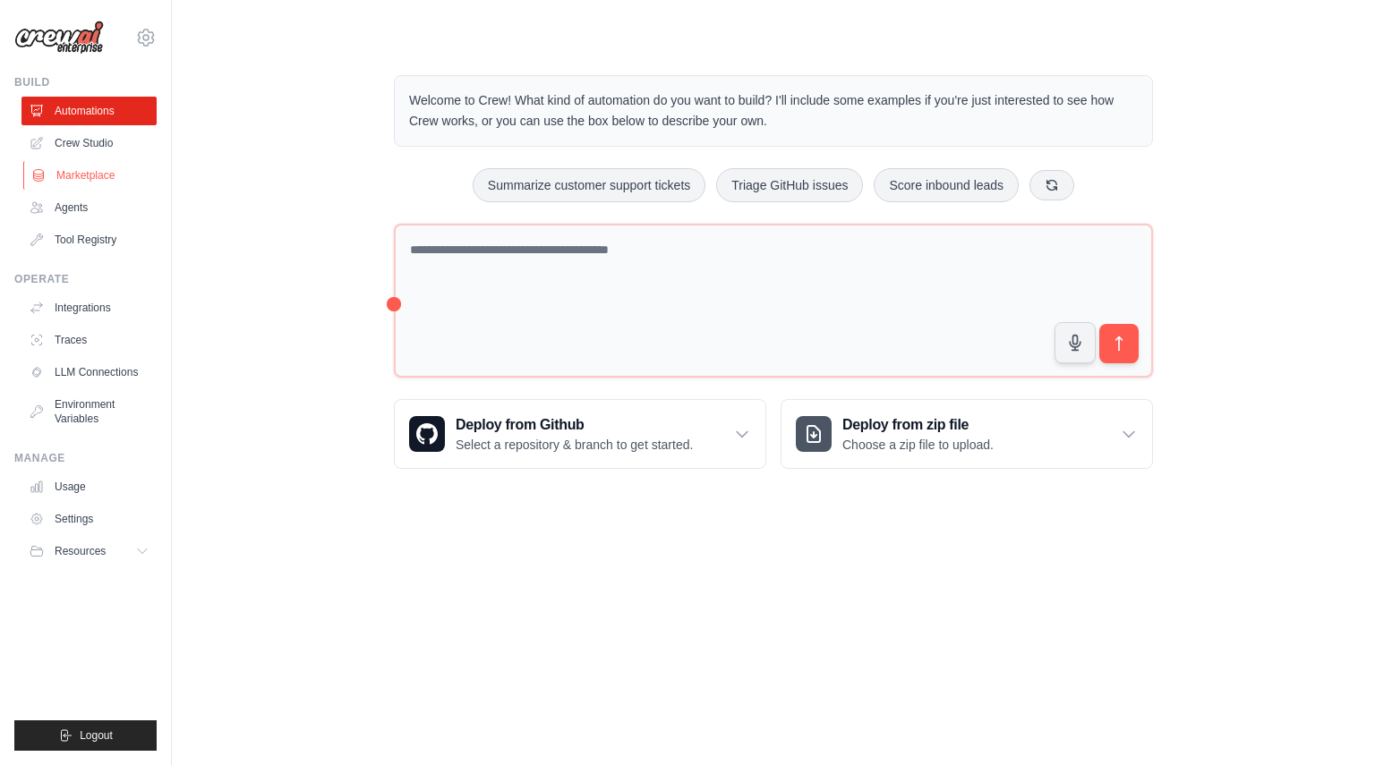
click at [91, 175] on link "Marketplace" at bounding box center [90, 175] width 135 height 29
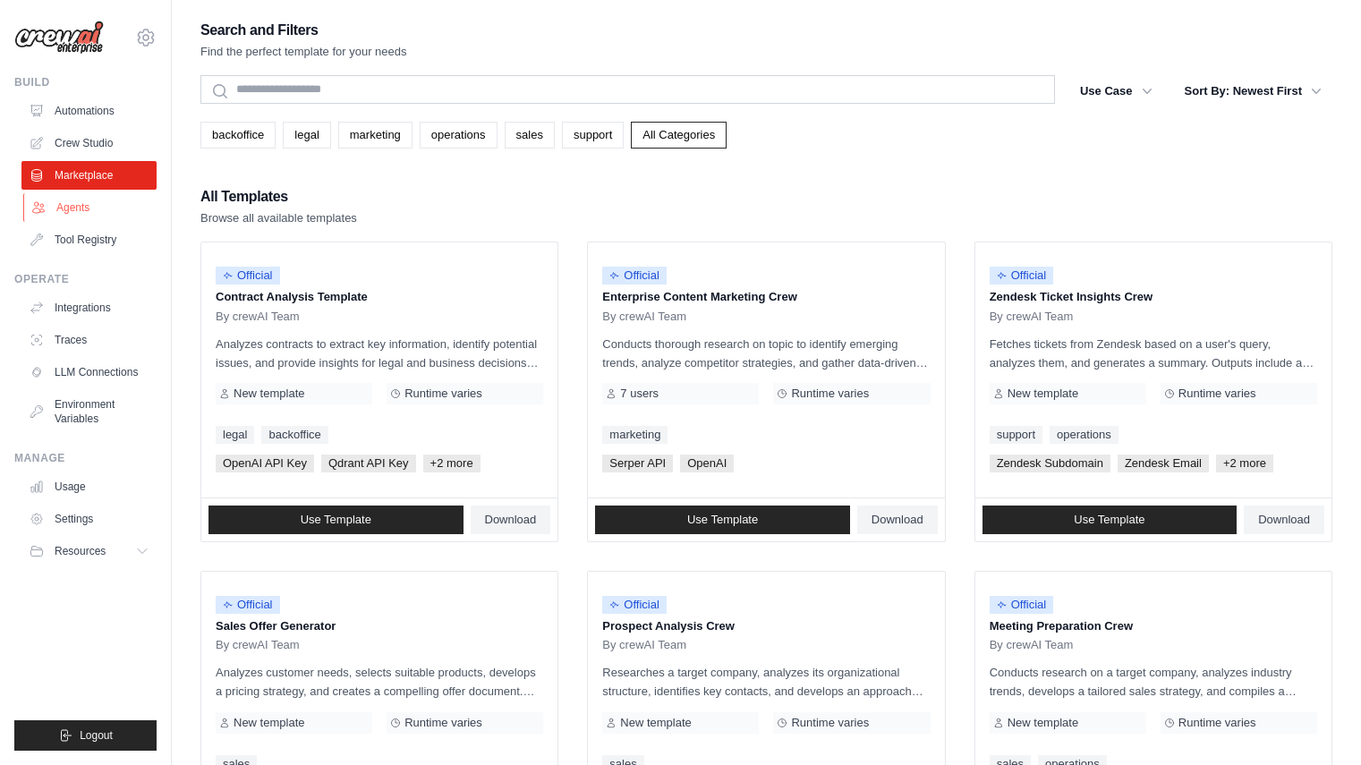
click at [79, 203] on link "Agents" at bounding box center [90, 207] width 135 height 29
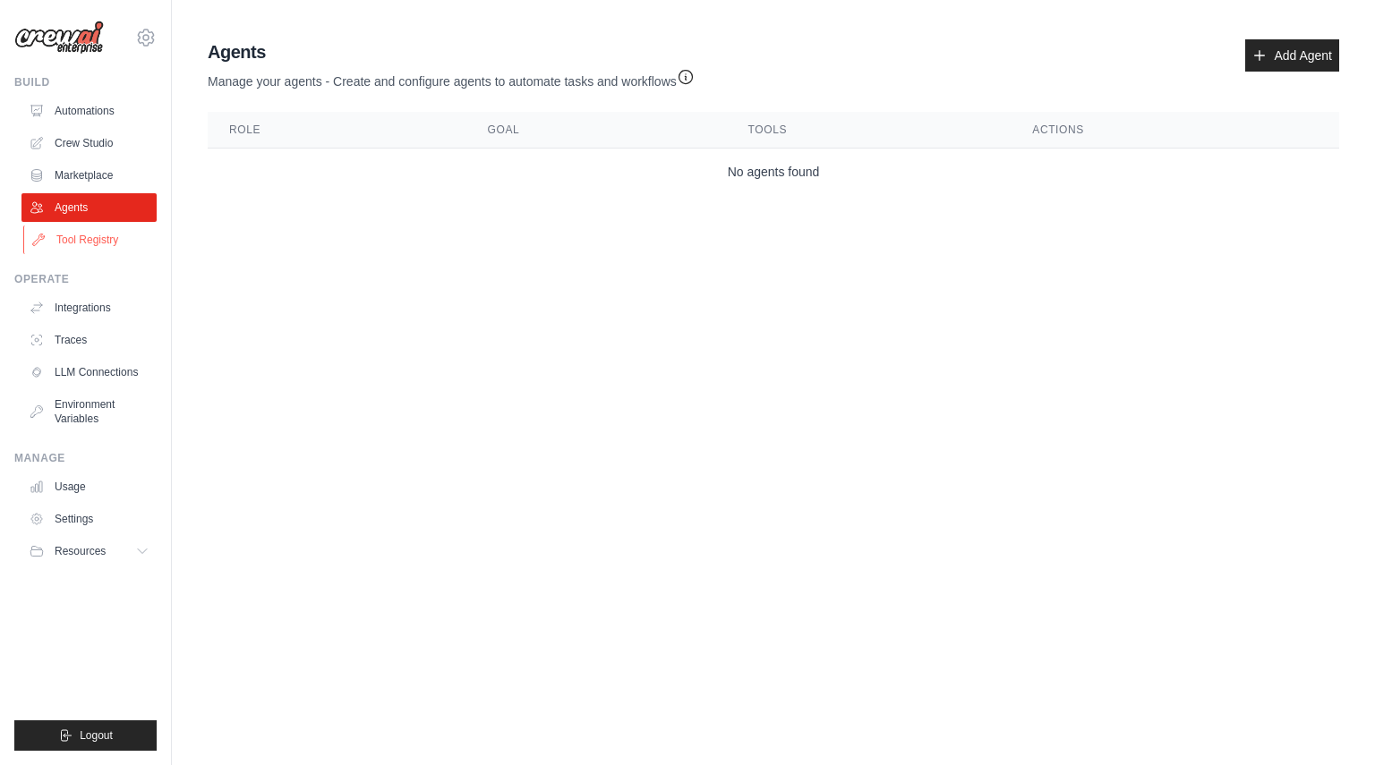
click at [79, 226] on link "Tool Registry" at bounding box center [90, 240] width 135 height 29
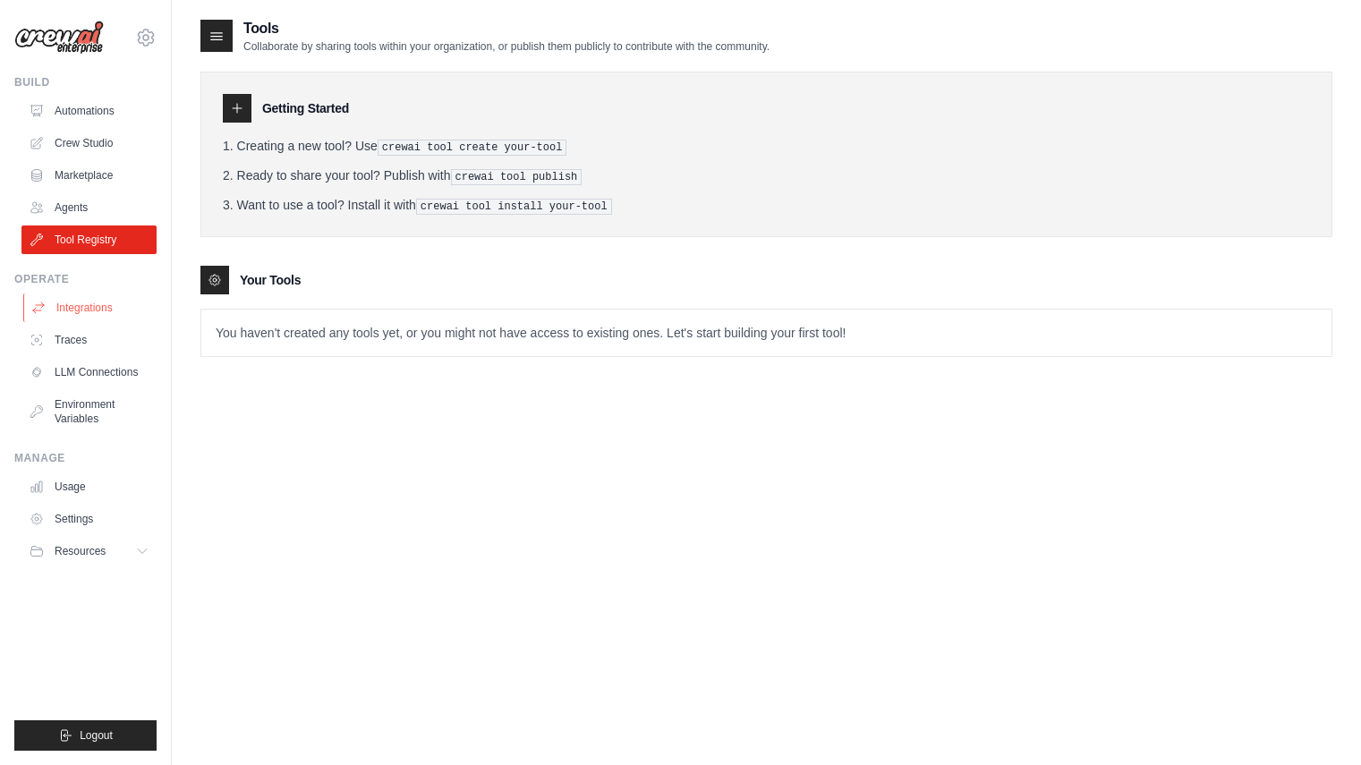
click at [72, 307] on link "Integrations" at bounding box center [90, 308] width 135 height 29
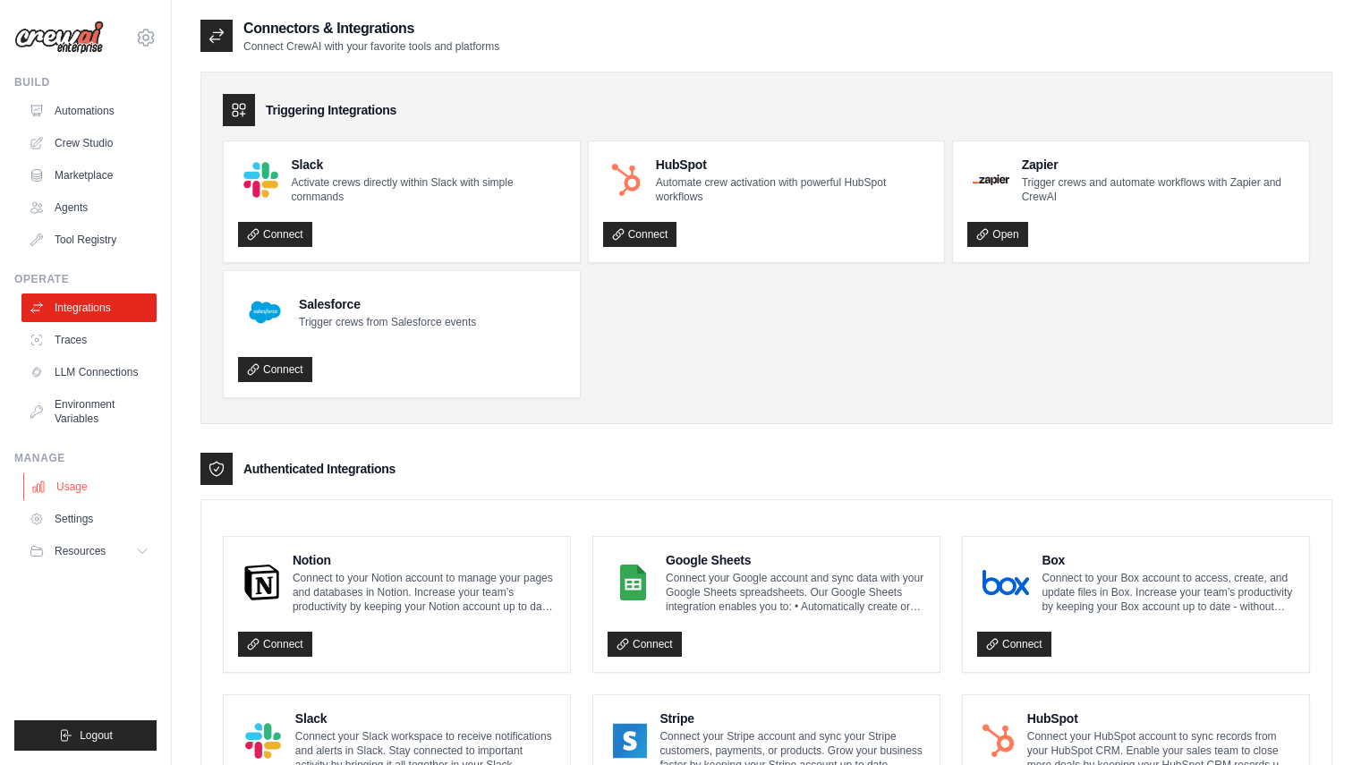
click at [80, 497] on link "Usage" at bounding box center [90, 487] width 135 height 29
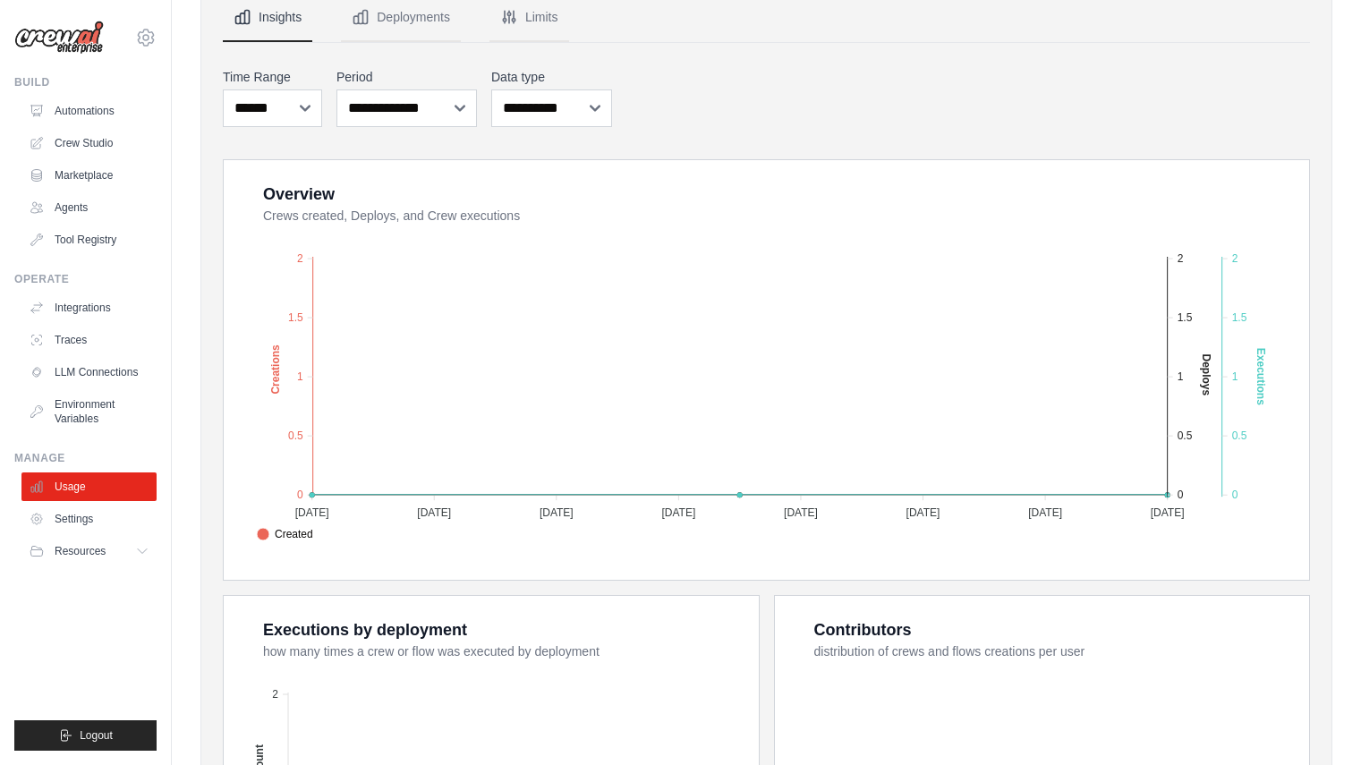
scroll to position [182, 0]
click at [83, 562] on button "Resources" at bounding box center [90, 551] width 135 height 29
click at [83, 585] on span "Documentation" at bounding box center [100, 582] width 73 height 14
